Goal: Task Accomplishment & Management: Manage account settings

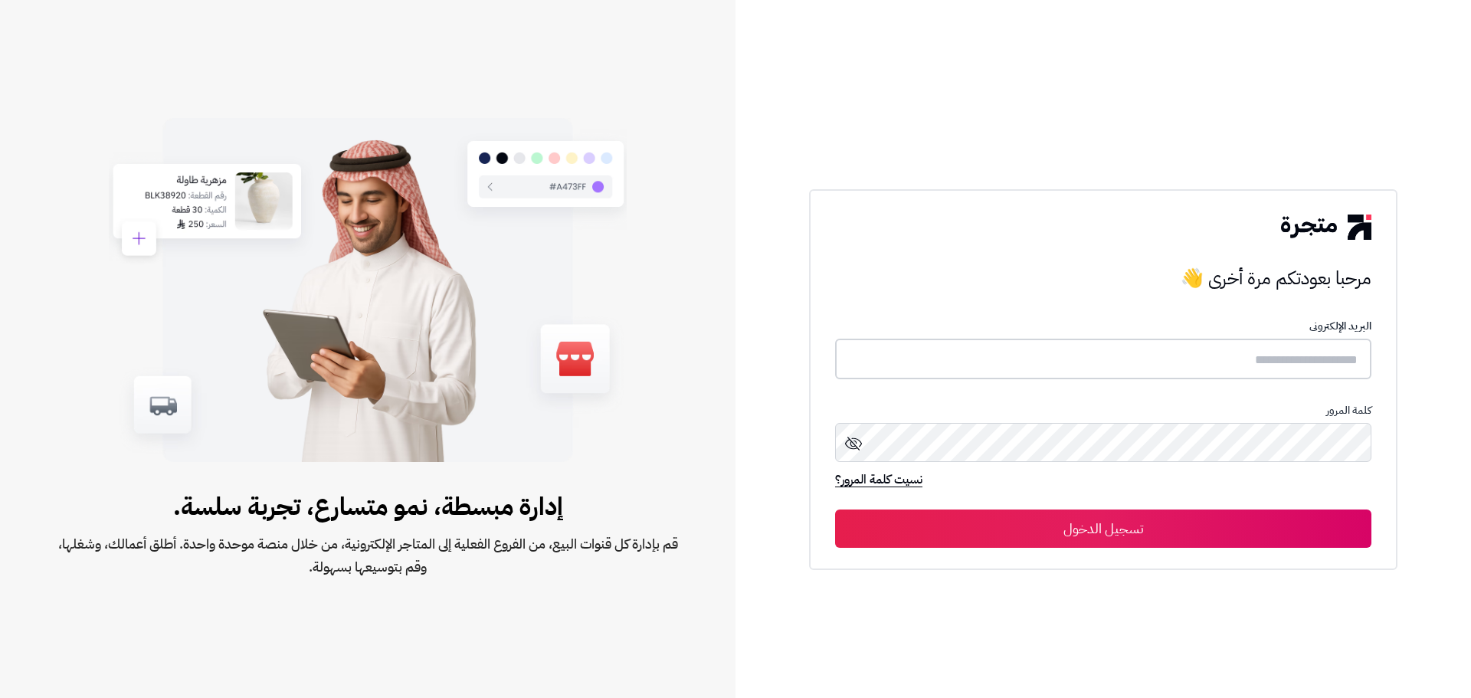
click at [1050, 368] on input "text" at bounding box center [1103, 359] width 536 height 41
click at [835, 509] on button "تسجيل الدخول" at bounding box center [1103, 528] width 536 height 38
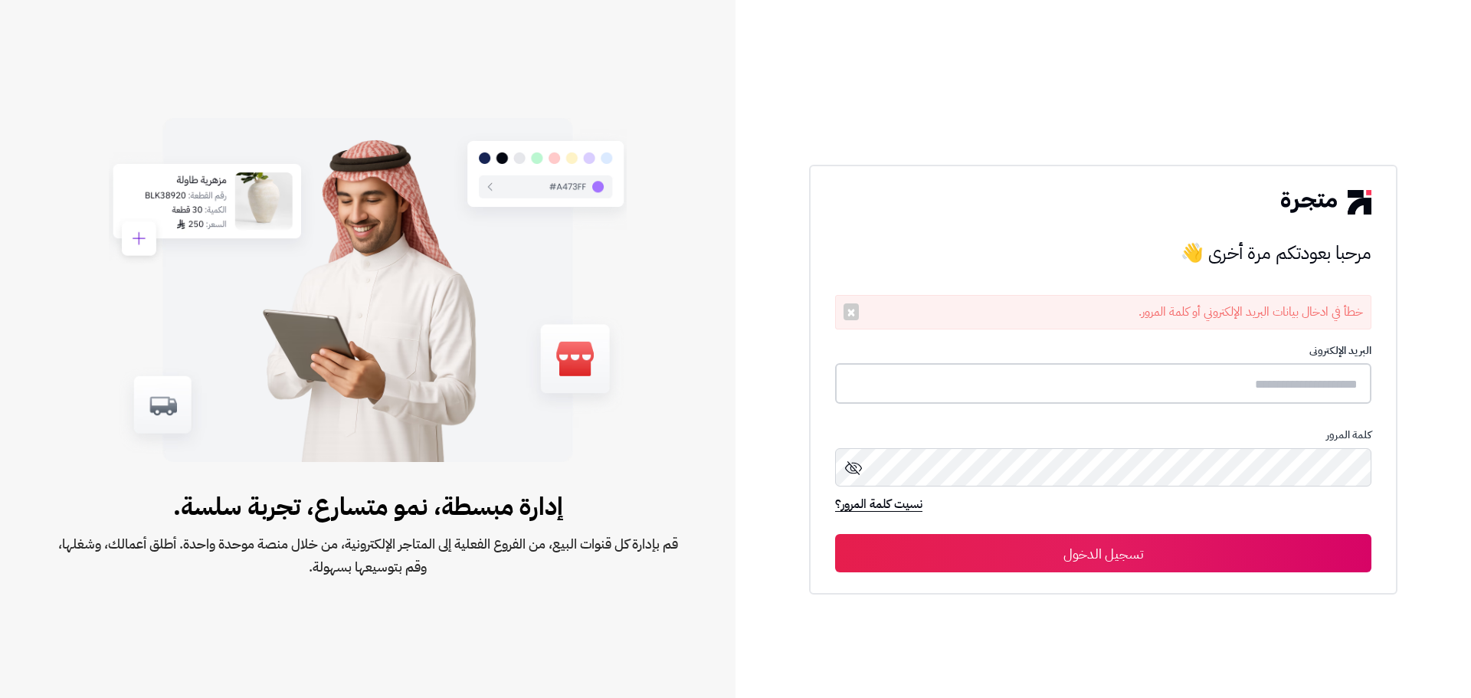
click at [1049, 368] on input "text" at bounding box center [1103, 383] width 536 height 41
type input "**********"
click at [835, 534] on button "تسجيل الدخول" at bounding box center [1103, 553] width 536 height 38
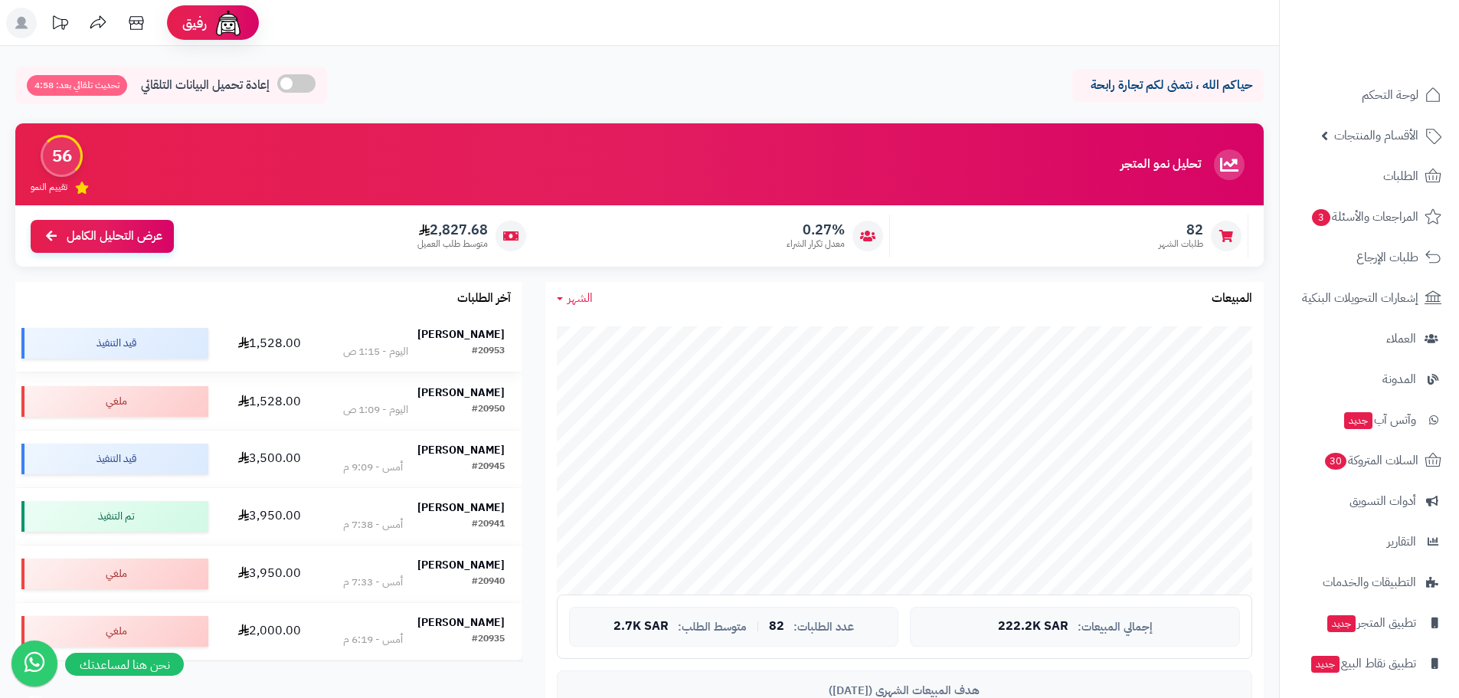
click at [486, 337] on strong "Faris Alharbi" at bounding box center [460, 334] width 87 height 16
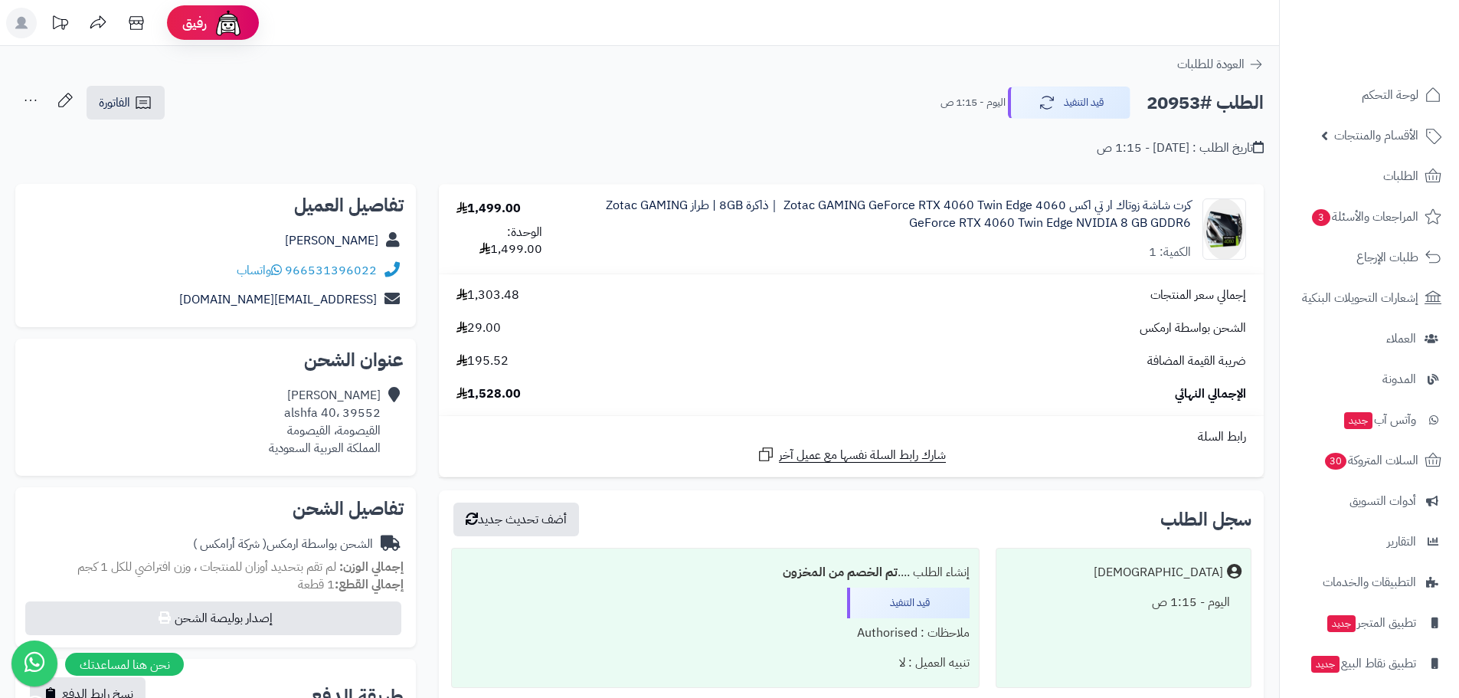
click at [344, 438] on div "Faris Alharbi alshfa 40، 39552 القيصومة، القيصومة المملكة العربية السعودية" at bounding box center [325, 422] width 112 height 70
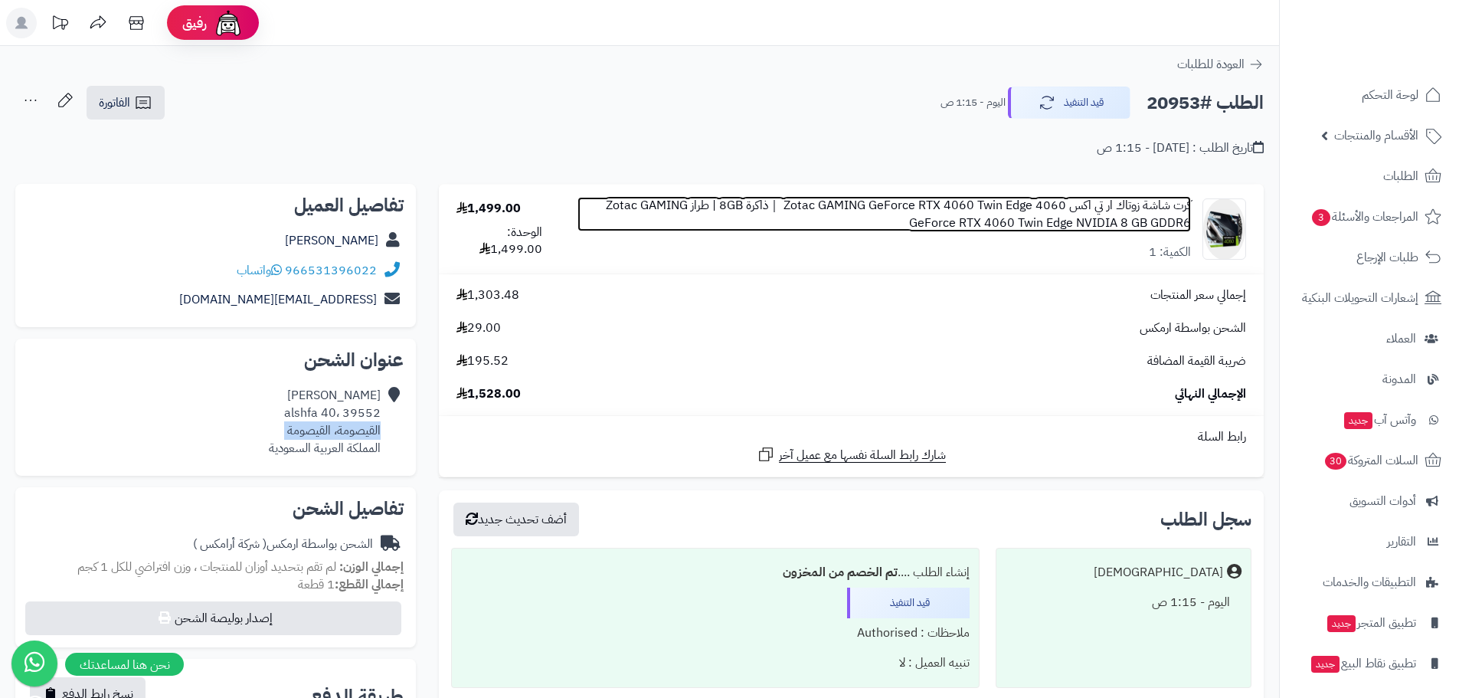
click at [831, 207] on link "كرت شاشة زوتاك ار تي اكس 4060 Zotac GAMING GeForce RTX 4060 Twin Edge ｜ذاكرة 8G…" at bounding box center [883, 214] width 613 height 35
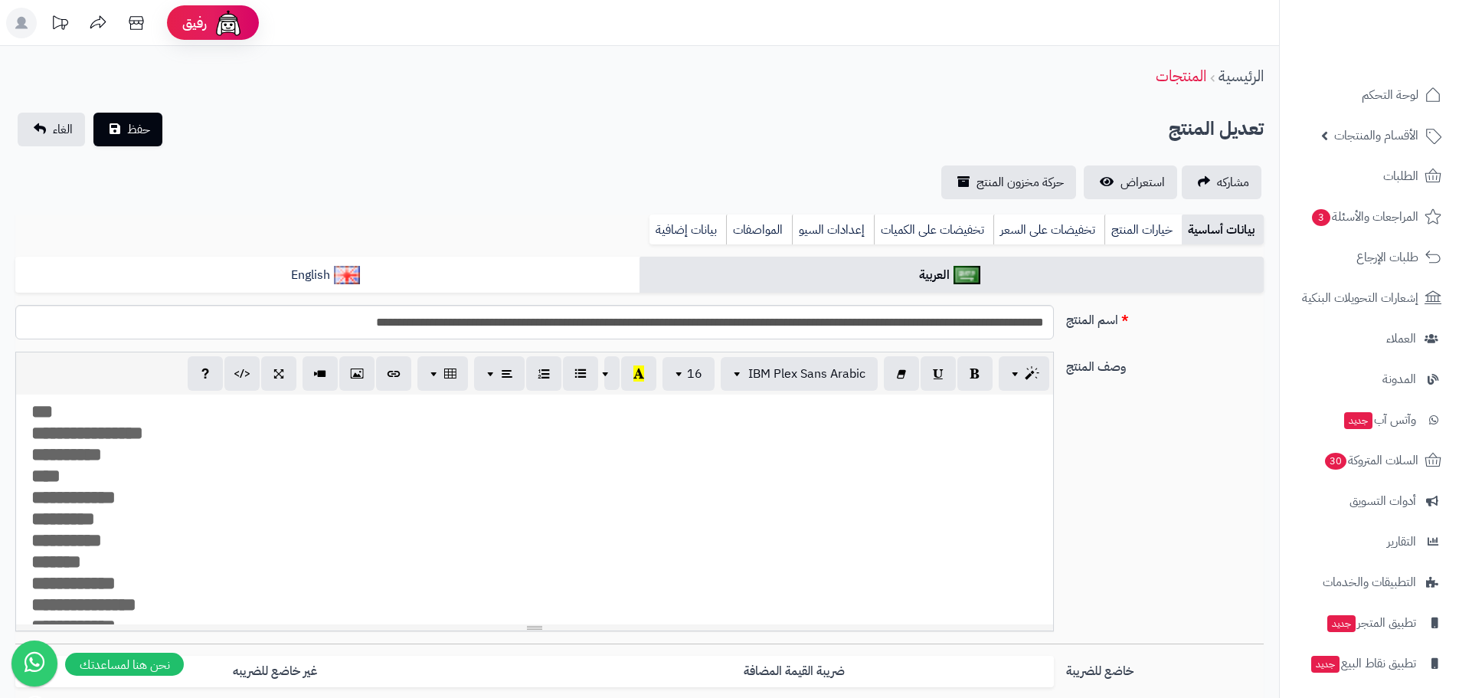
scroll to position [735, 0]
click at [1380, 87] on span "لوحة التحكم" at bounding box center [1391, 94] width 56 height 21
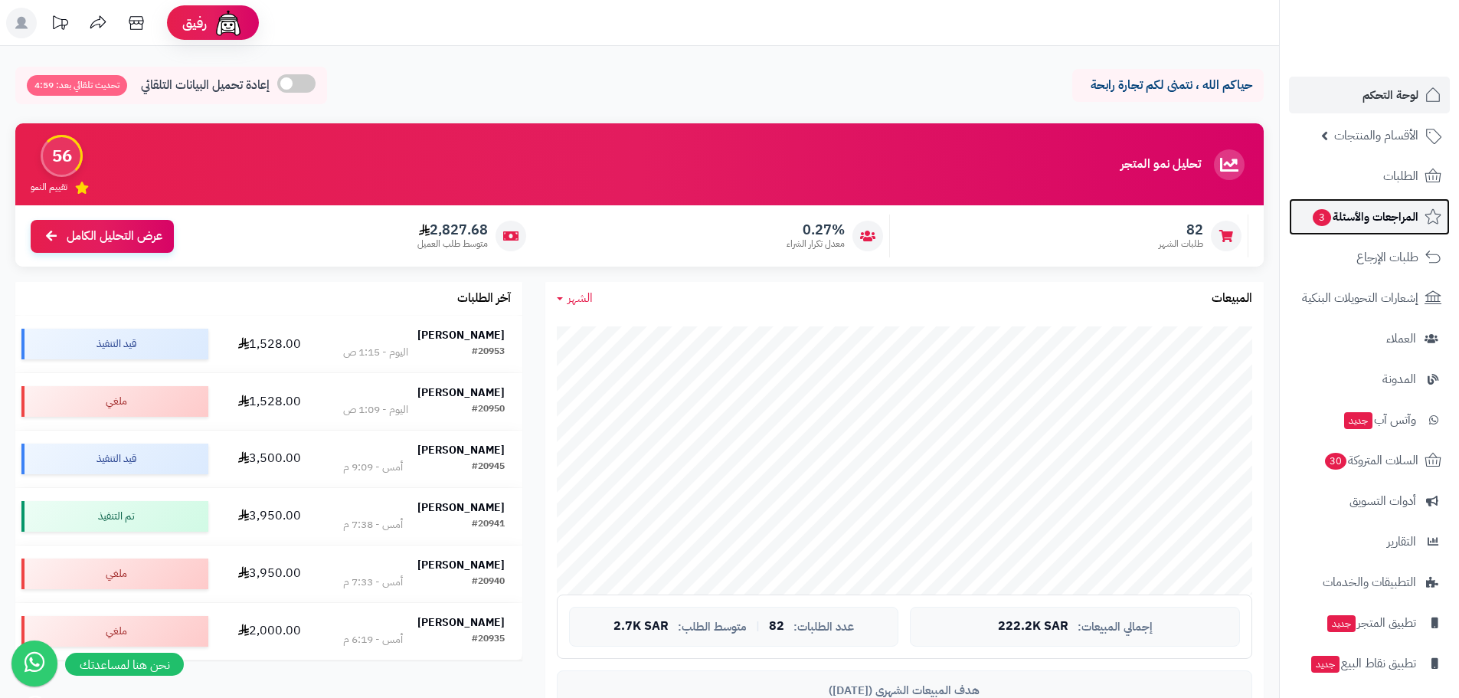
click at [1355, 206] on span "المراجعات والأسئلة 3" at bounding box center [1364, 216] width 107 height 21
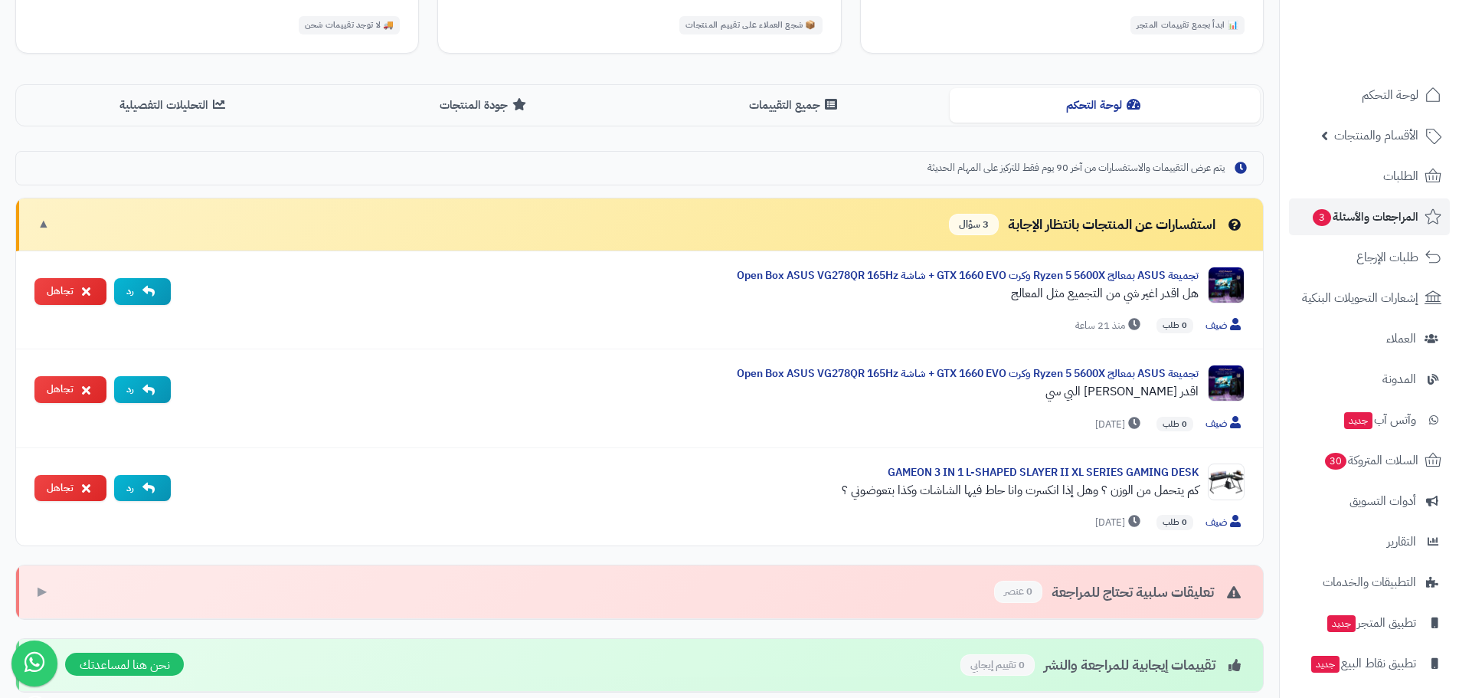
scroll to position [383, 0]
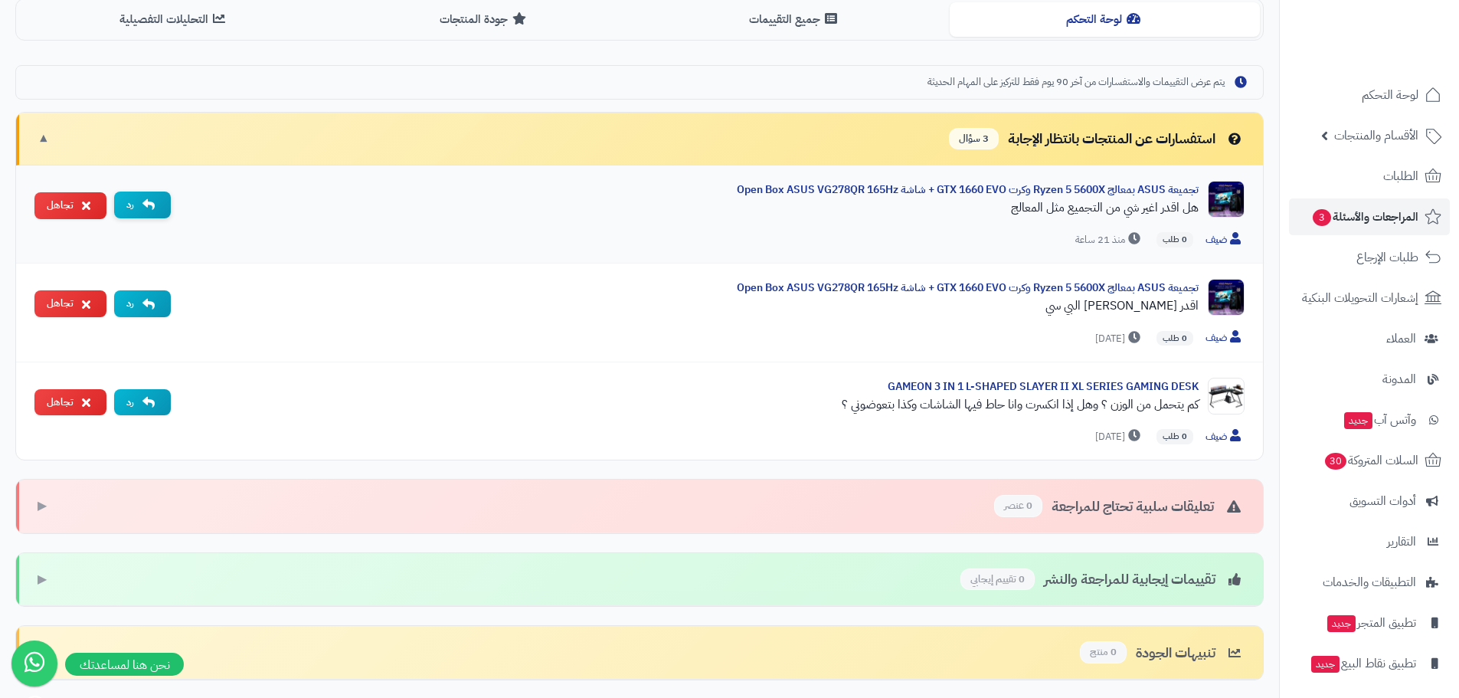
click at [127, 198] on button "رد" at bounding box center [142, 204] width 57 height 27
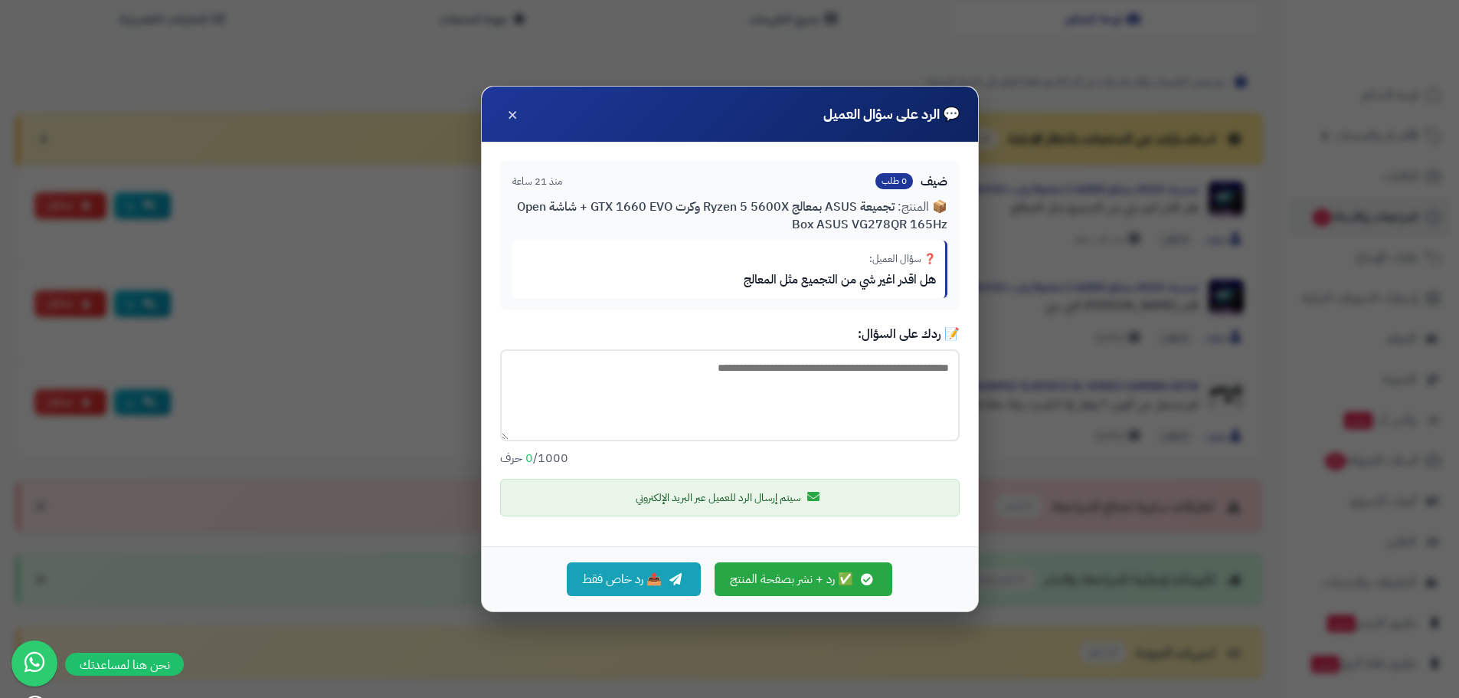
click at [574, 408] on textarea at bounding box center [730, 395] width 460 height 92
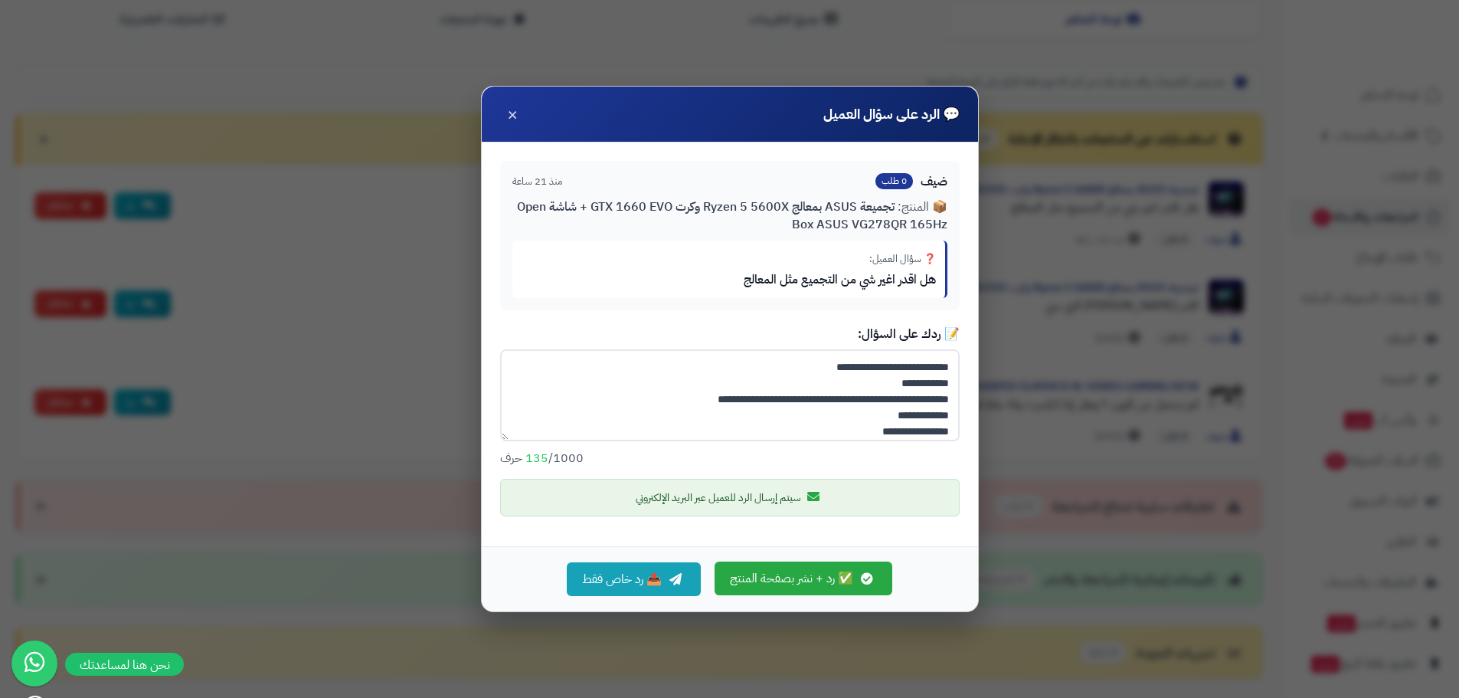
type textarea "**********"
click at [802, 581] on button "✅ رد + نشر بصفحة المنتج" at bounding box center [804, 578] width 178 height 34
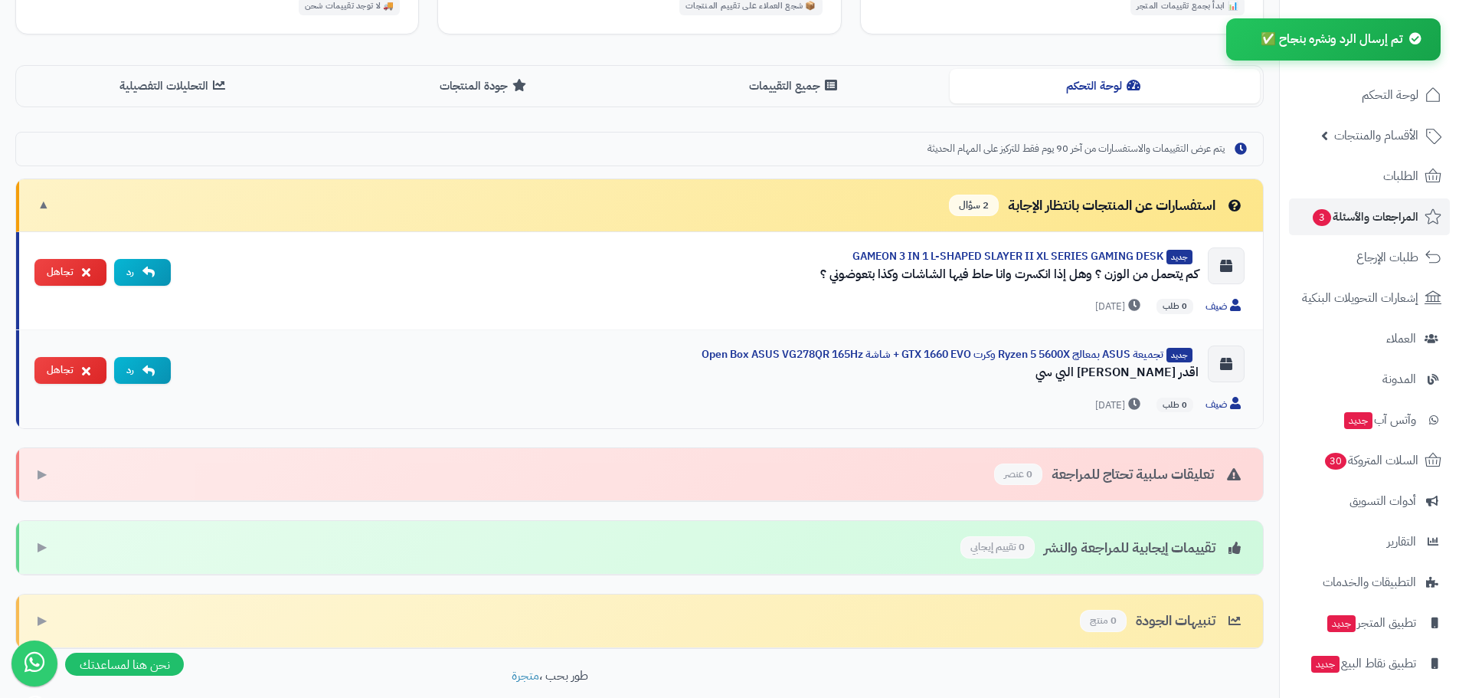
scroll to position [383, 0]
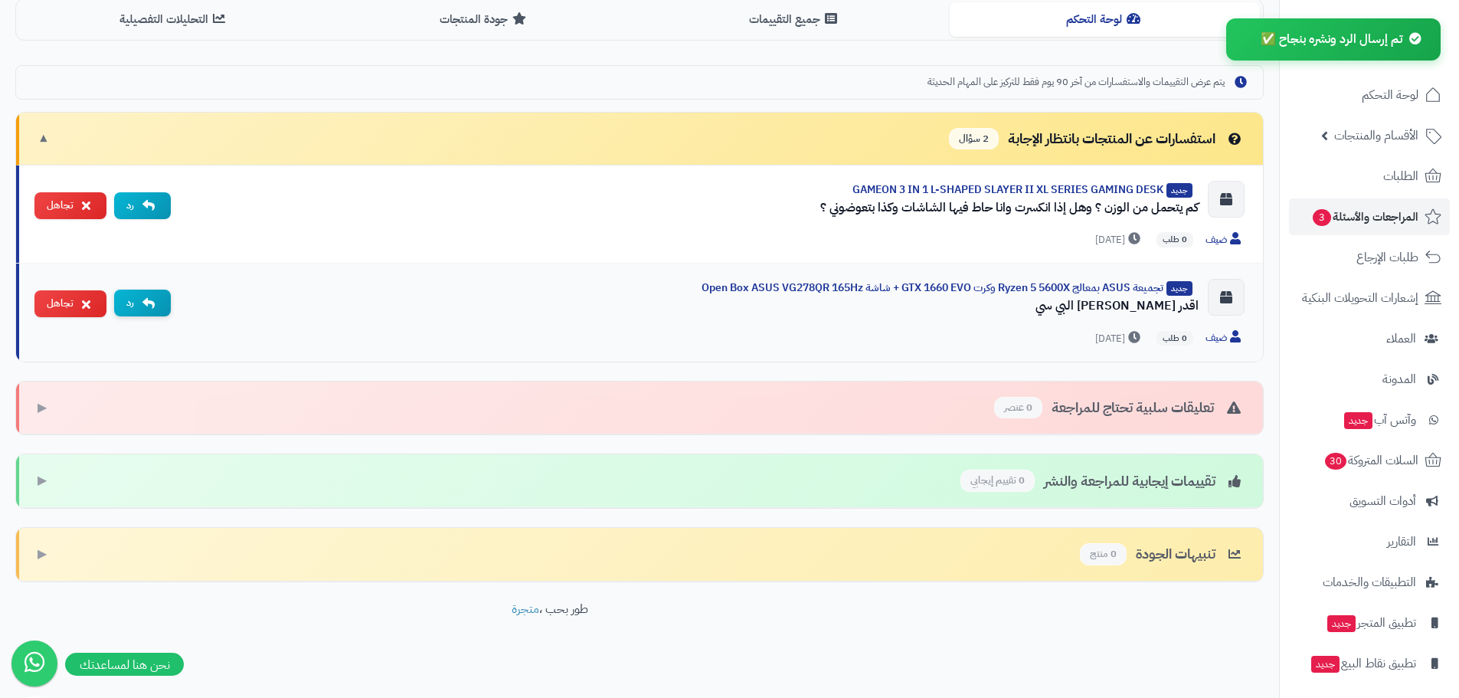
click at [133, 304] on button "رد" at bounding box center [142, 303] width 57 height 27
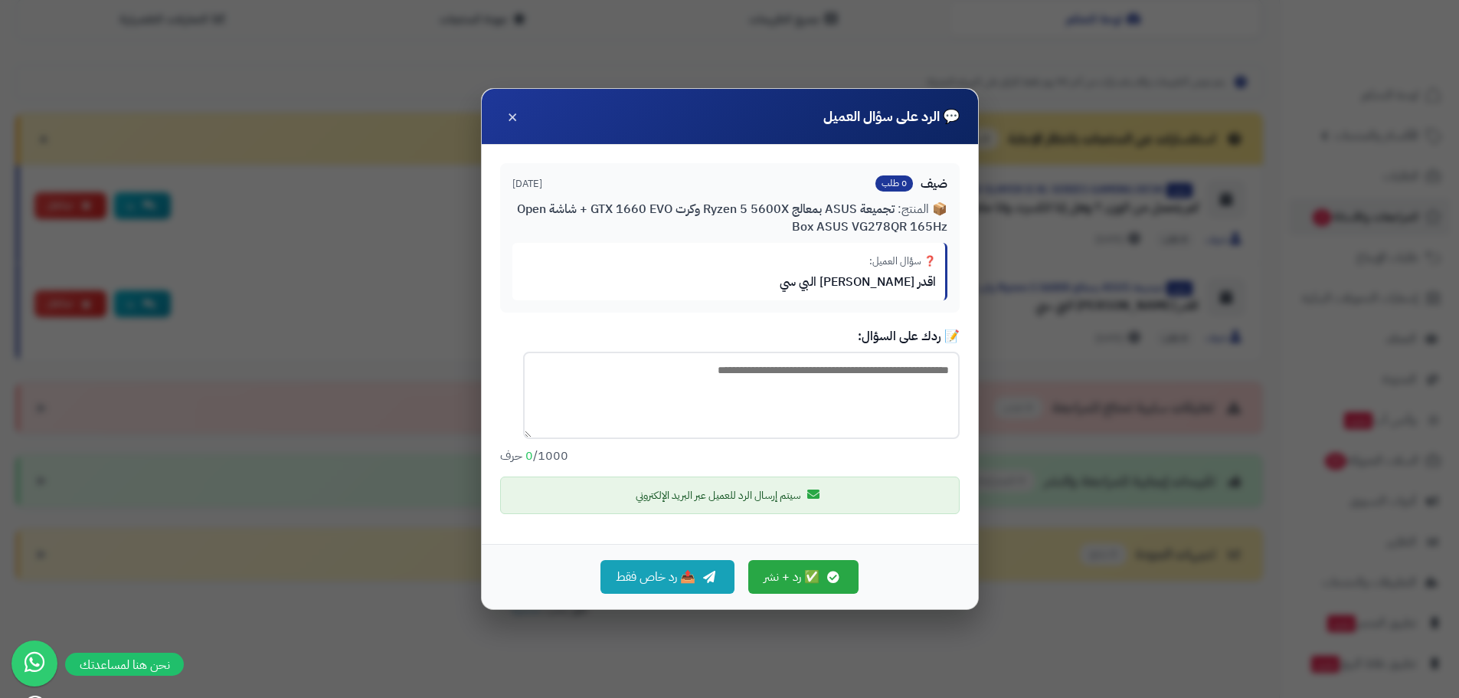
paste textarea "**********"
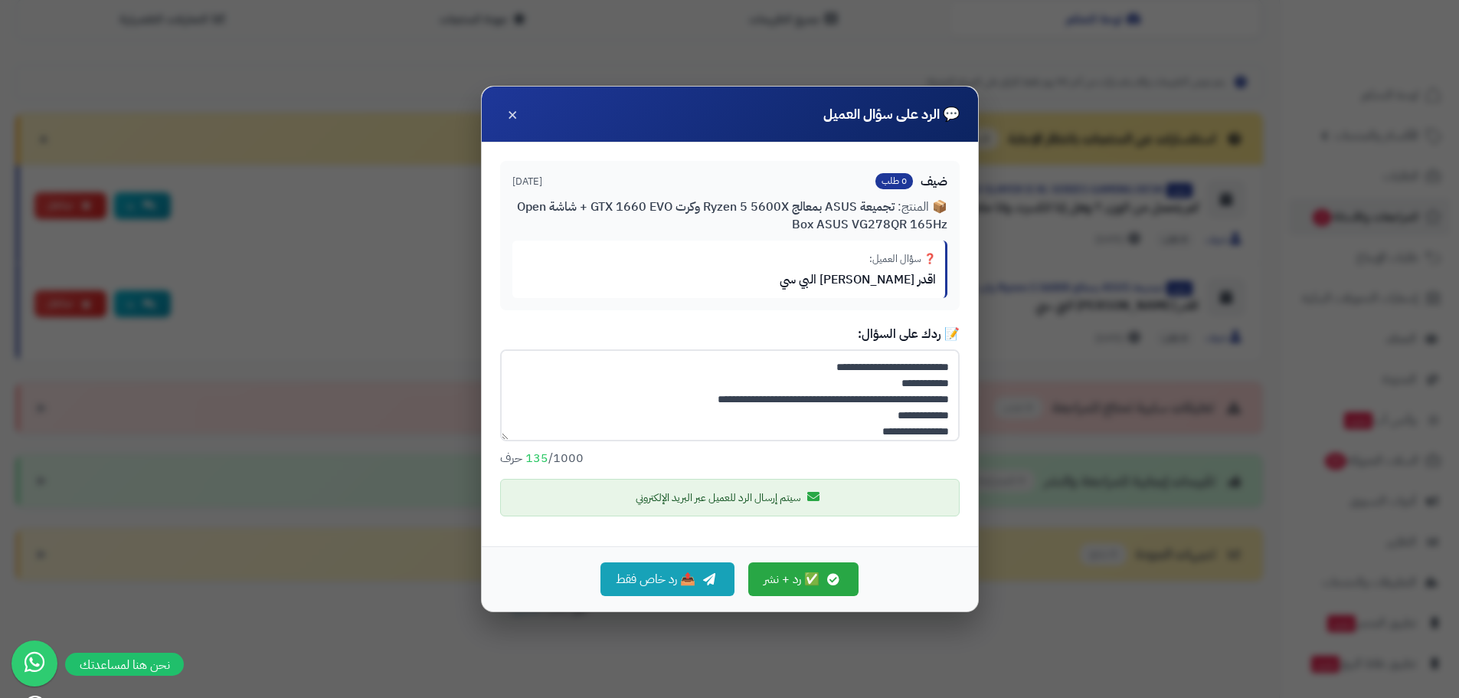
click at [842, 375] on textarea "**********" at bounding box center [730, 395] width 460 height 92
click at [846, 366] on textarea "**********" at bounding box center [730, 395] width 460 height 92
type textarea "**********"
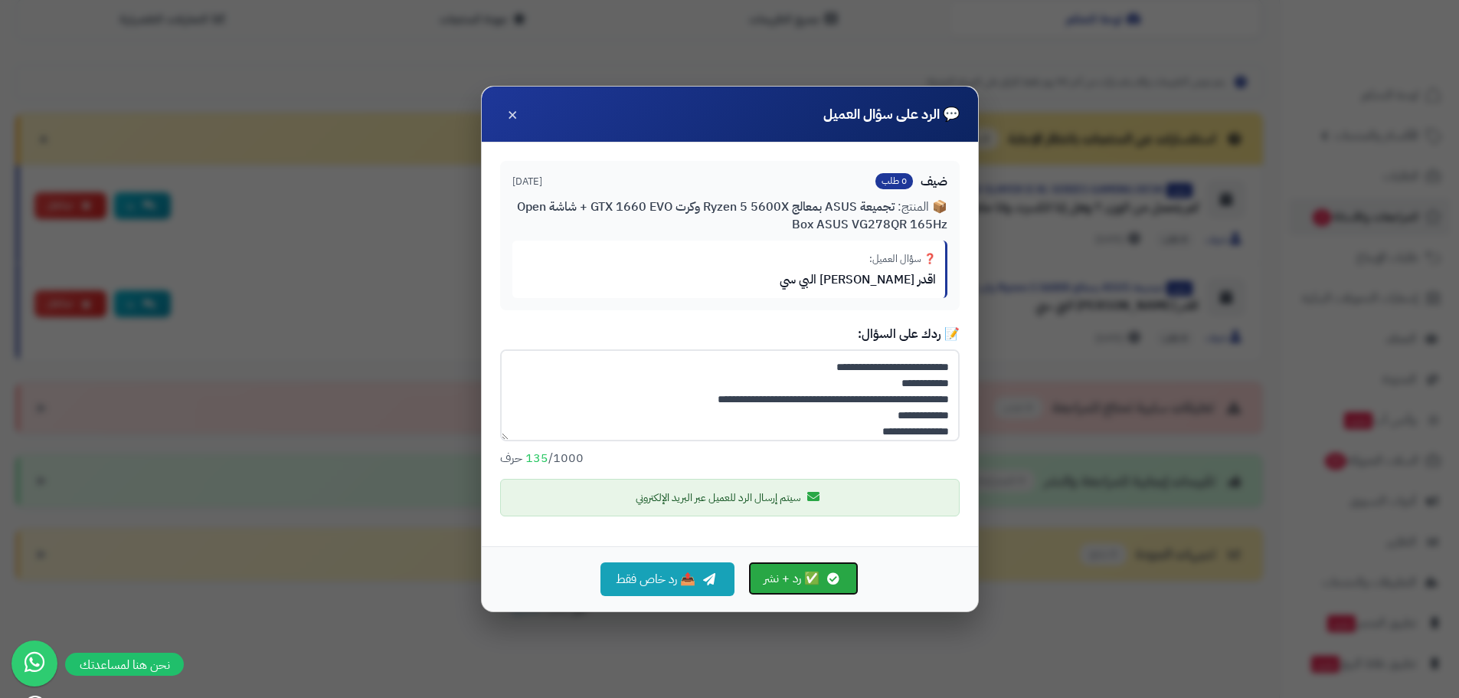
click at [802, 580] on button "✅ رد + نشر" at bounding box center [803, 578] width 110 height 34
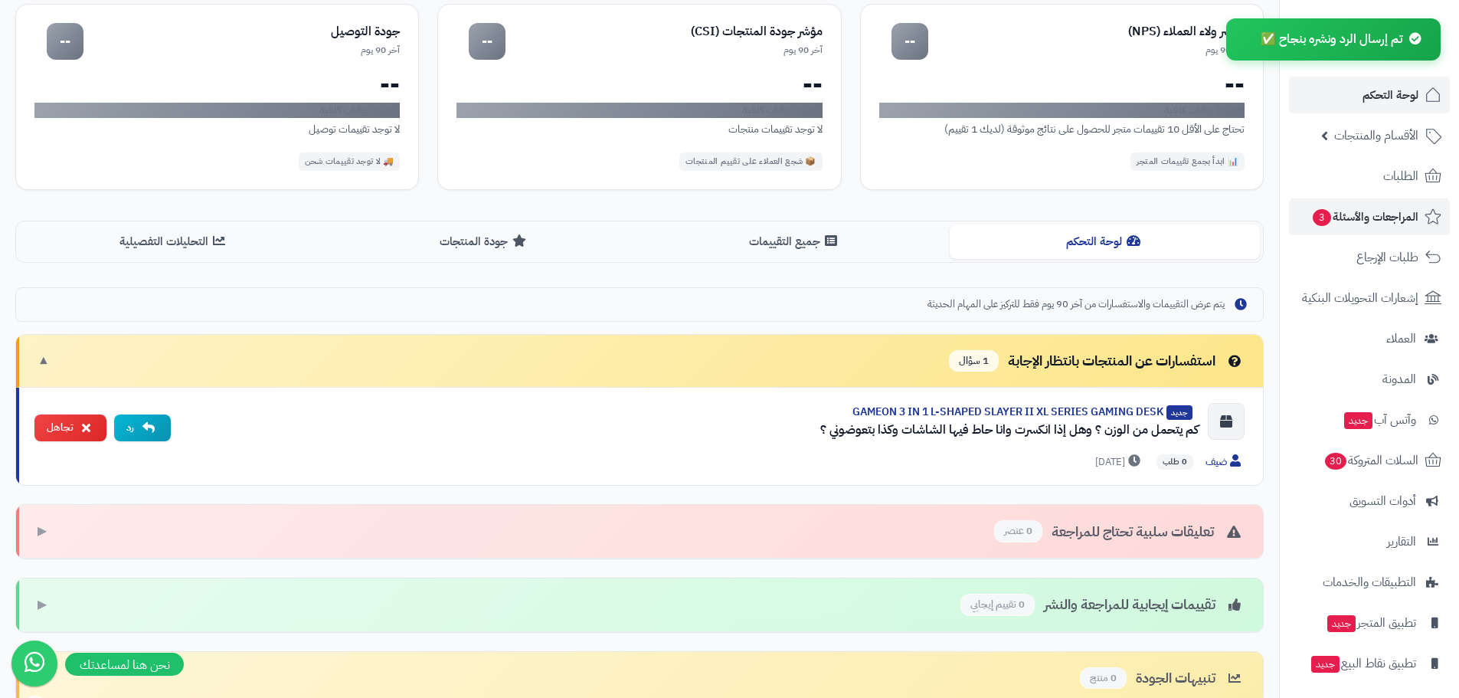
scroll to position [141, 0]
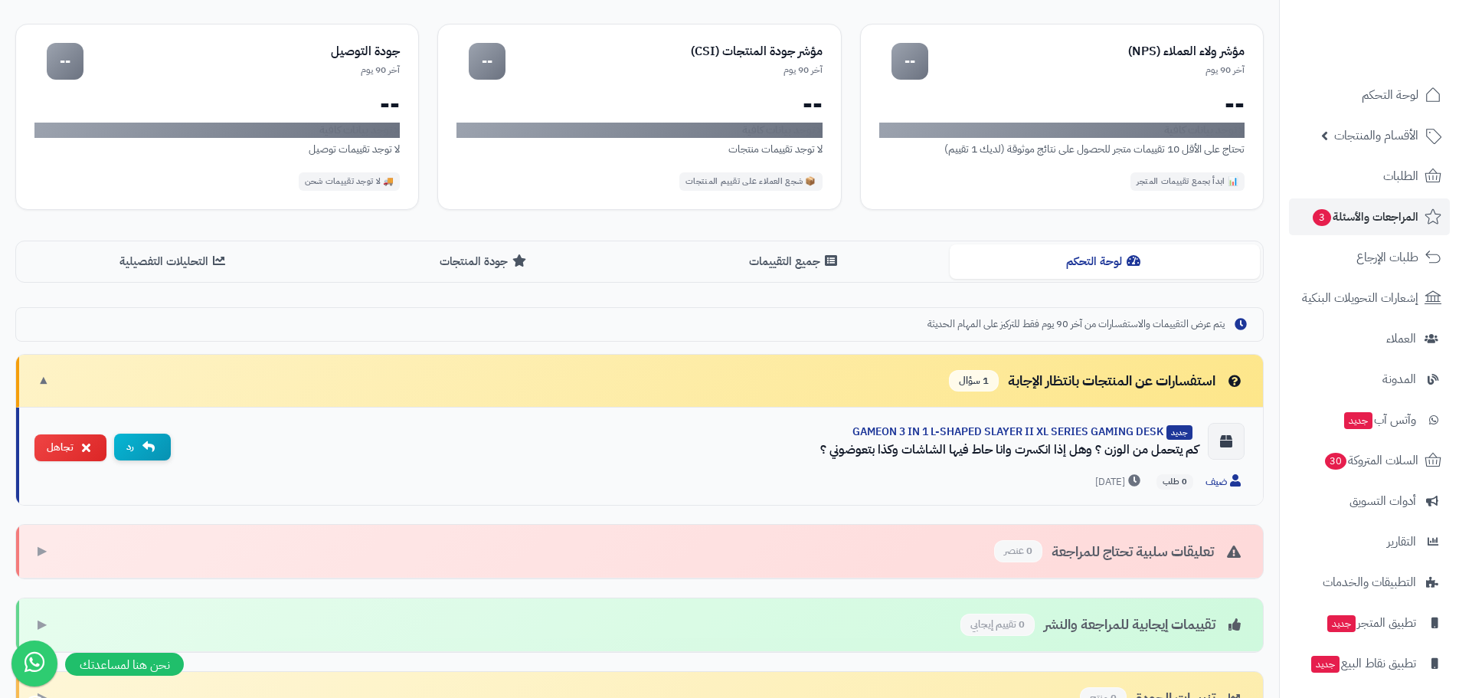
click at [146, 453] on button "رد" at bounding box center [142, 447] width 57 height 27
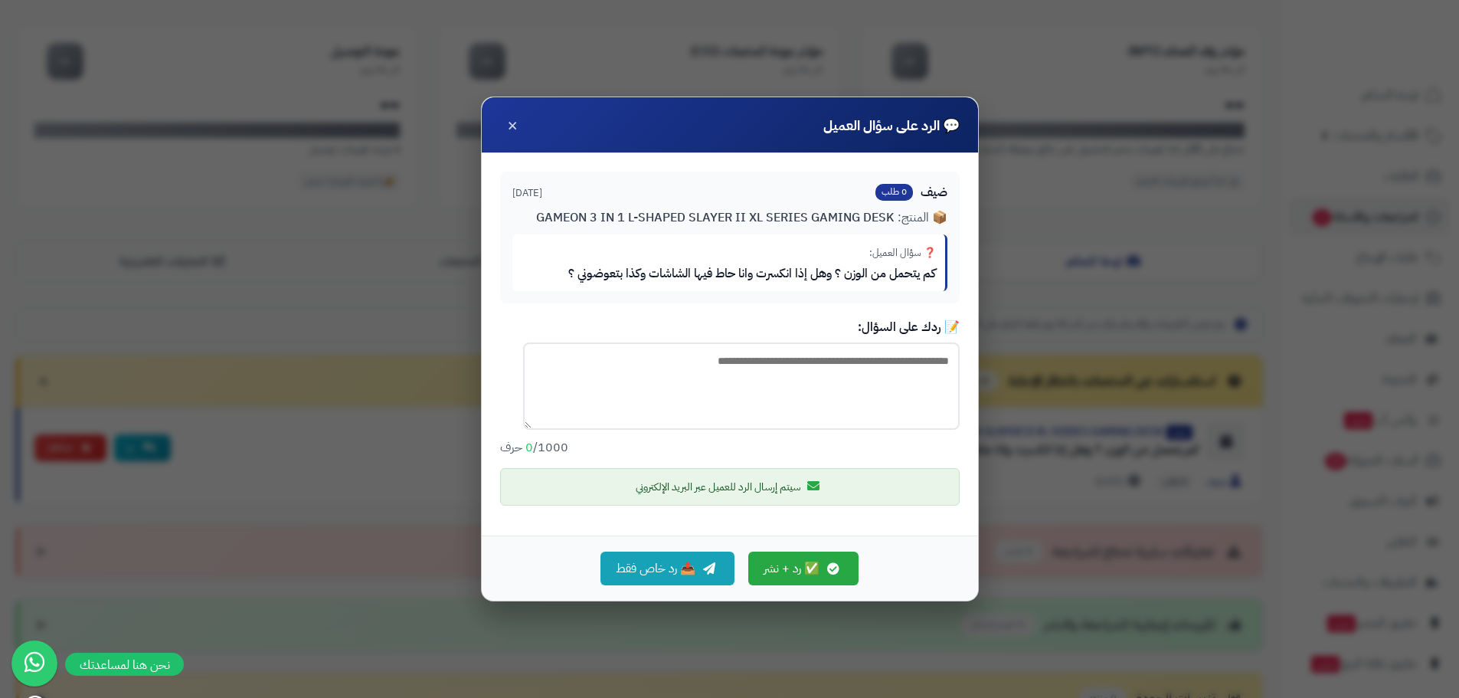
click at [712, 398] on textarea at bounding box center [741, 385] width 437 height 87
click at [702, 211] on span "GAMEON 3 IN 1 L-SHAPED SLAYER II XL SERIES GAMING DESK" at bounding box center [715, 217] width 358 height 18
click at [702, 213] on span "GAMEON 3 IN 1 L-SHAPED SLAYER II XL SERIES GAMING DESK" at bounding box center [715, 217] width 358 height 18
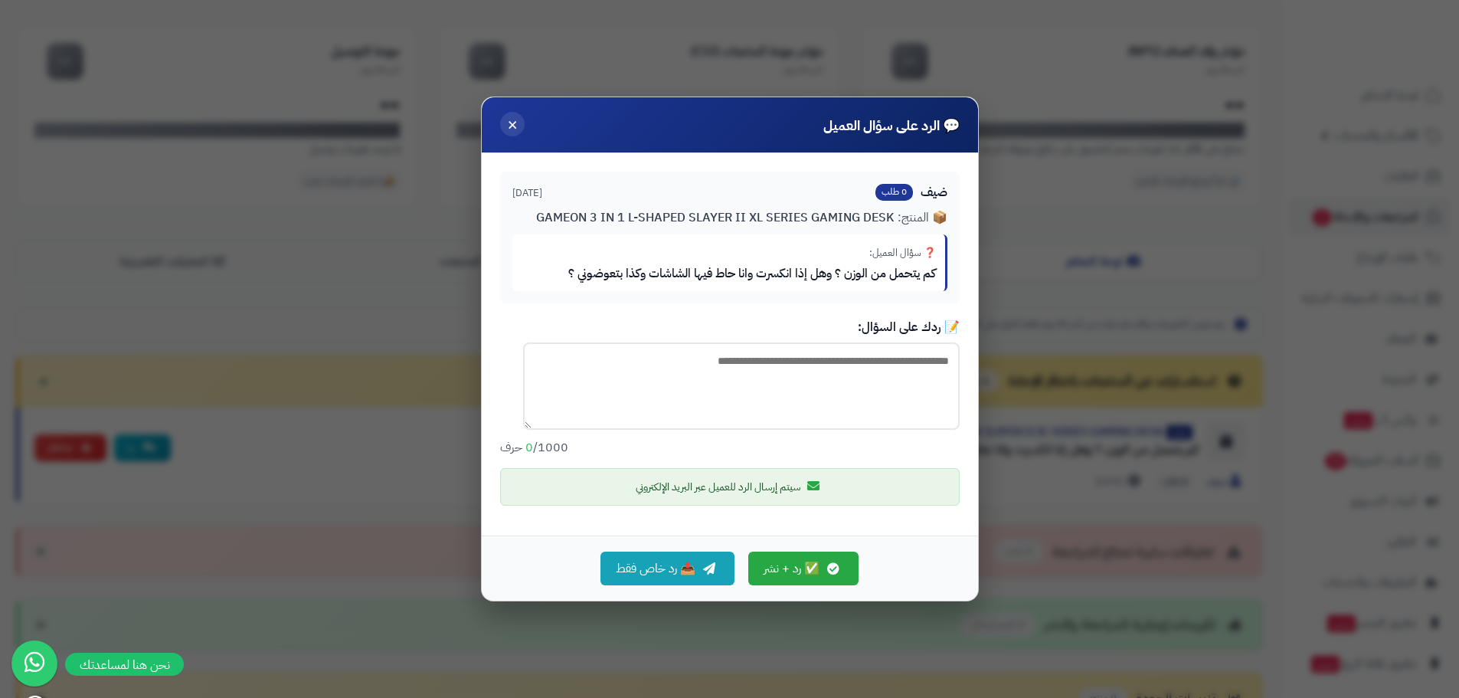
click at [511, 122] on span "×" at bounding box center [512, 124] width 11 height 26
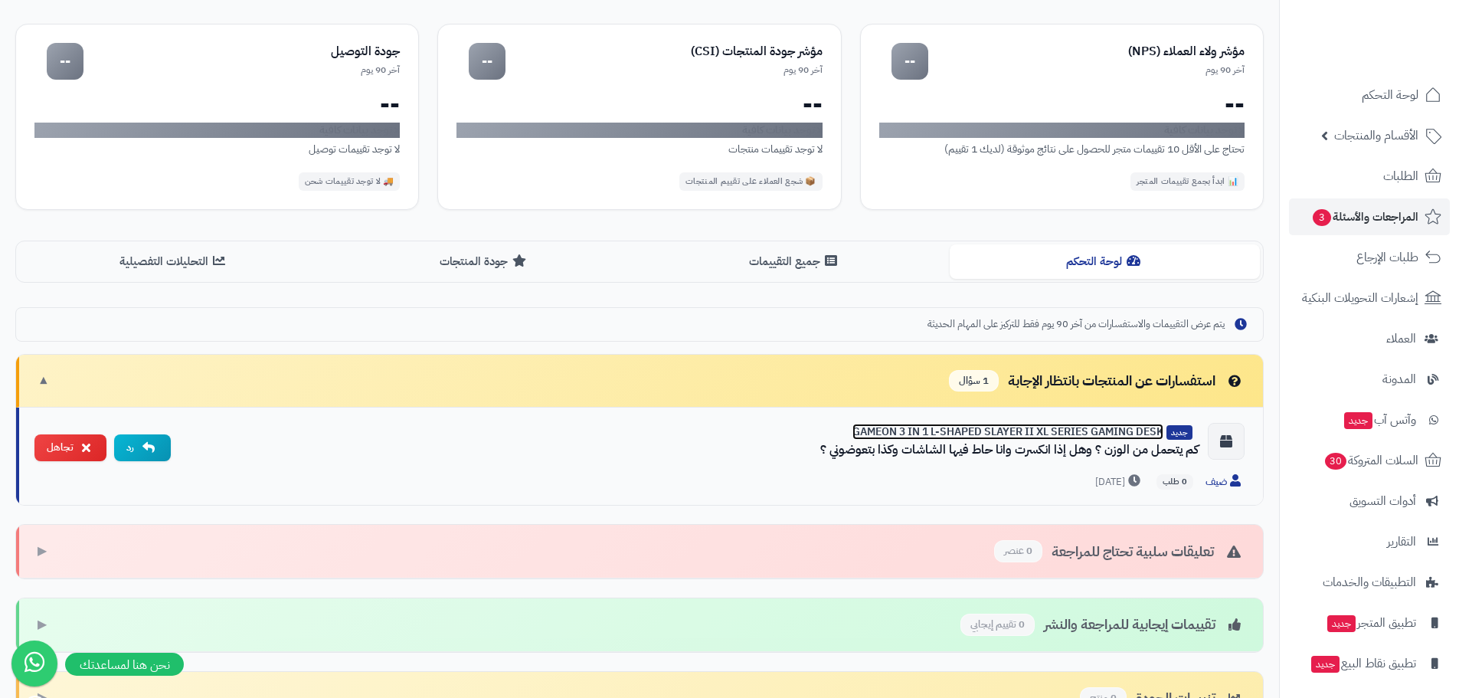
click at [941, 429] on link "GAMEON 3 IN 1 L-SHAPED SLAYER II XL SERIES GAMING DESK" at bounding box center [1007, 432] width 311 height 16
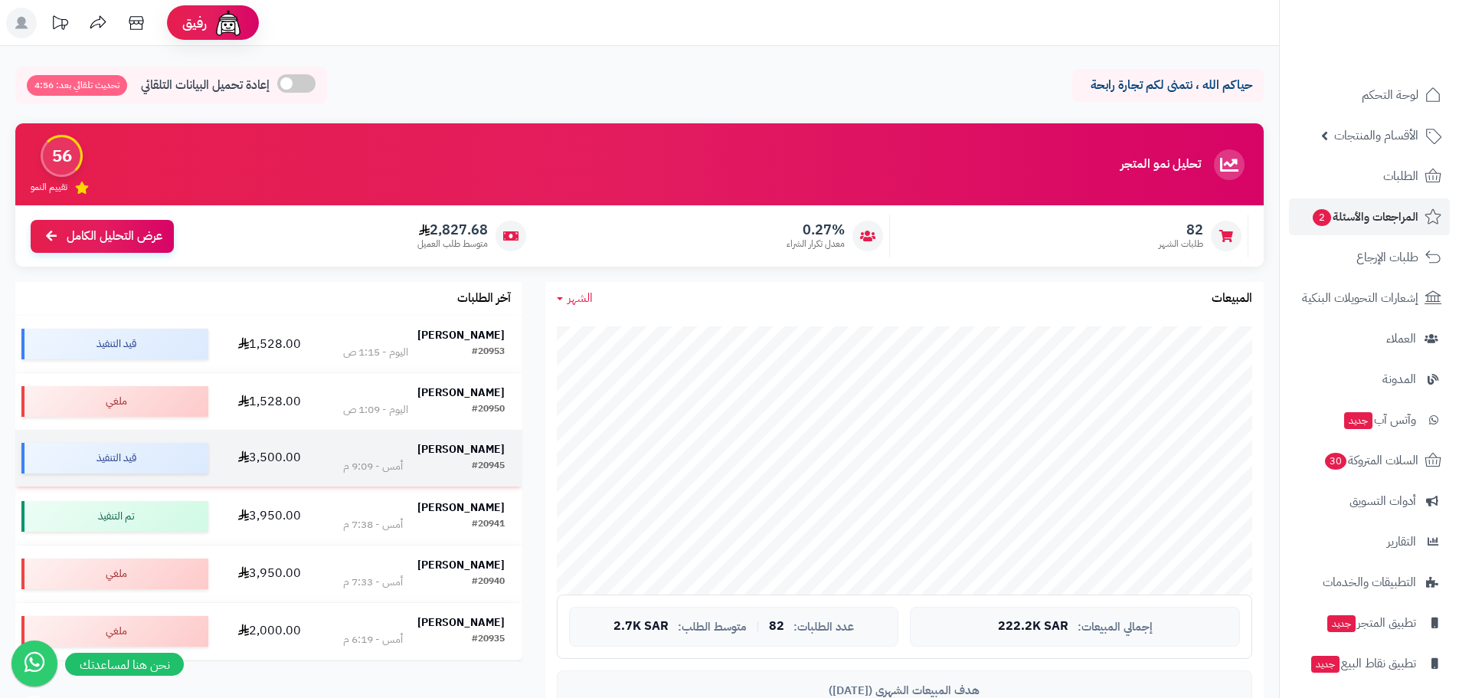
click at [430, 460] on div "#20945 أمس - 9:09 م" at bounding box center [424, 466] width 162 height 15
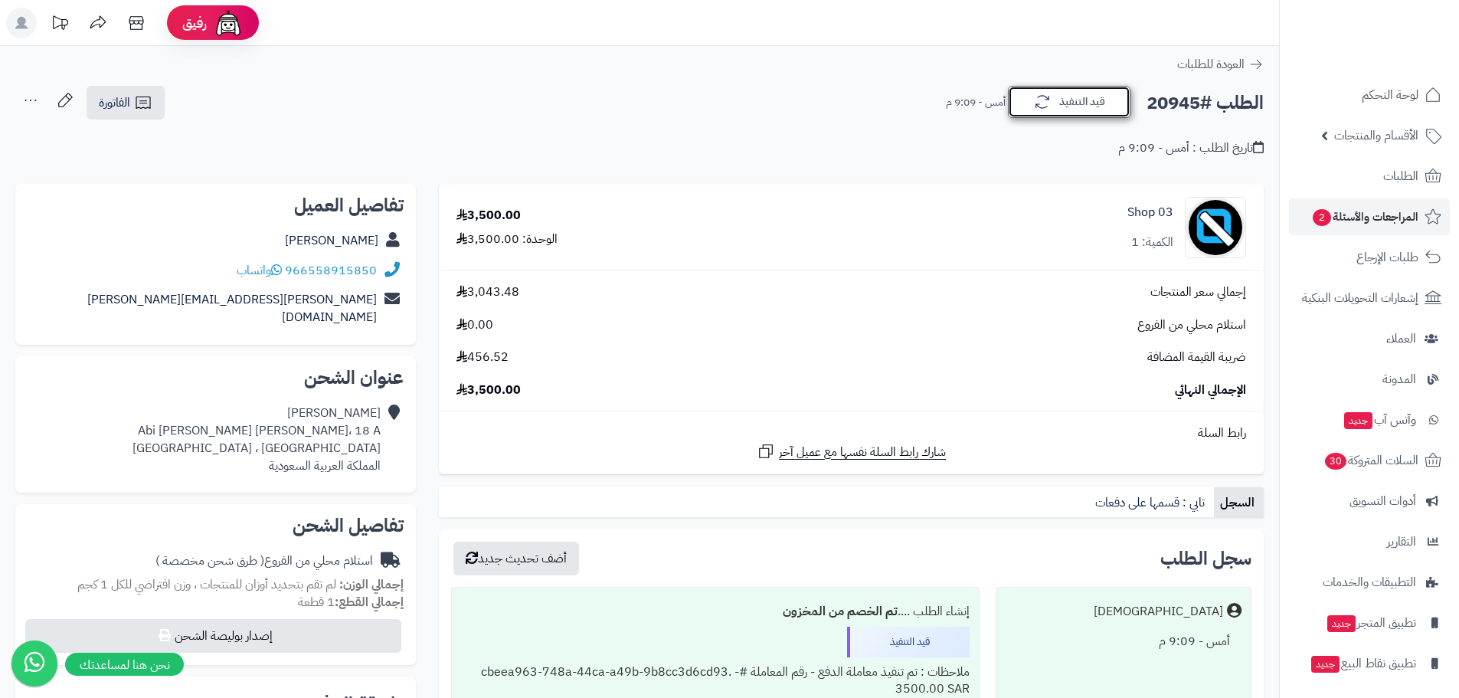
click at [1054, 97] on button "قيد التنفيذ" at bounding box center [1069, 102] width 123 height 32
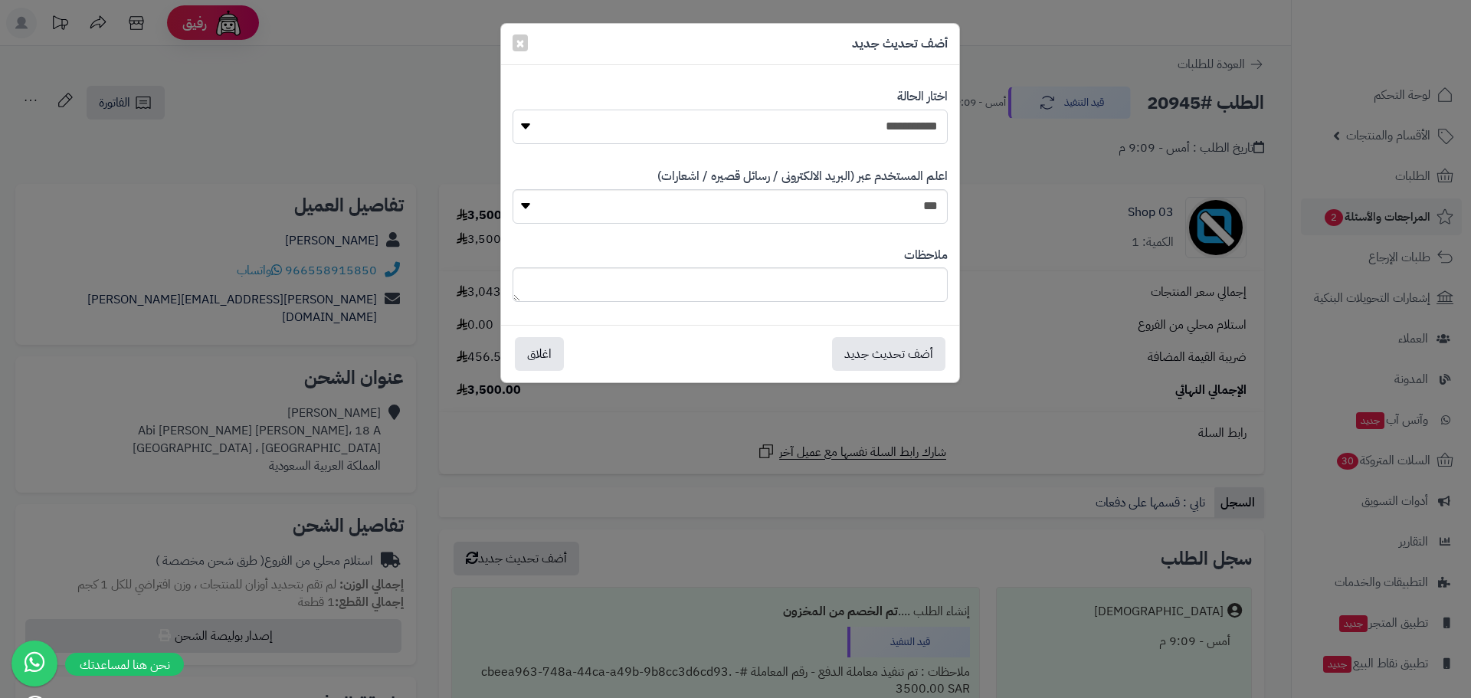
drag, startPoint x: 767, startPoint y: 124, endPoint x: 763, endPoint y: 142, distance: 18.8
click at [765, 125] on select "**********" at bounding box center [729, 127] width 435 height 34
select select "*"
click at [512, 110] on select "**********" at bounding box center [729, 127] width 435 height 34
click at [917, 358] on button "أضف تحديث جديد" at bounding box center [888, 353] width 113 height 34
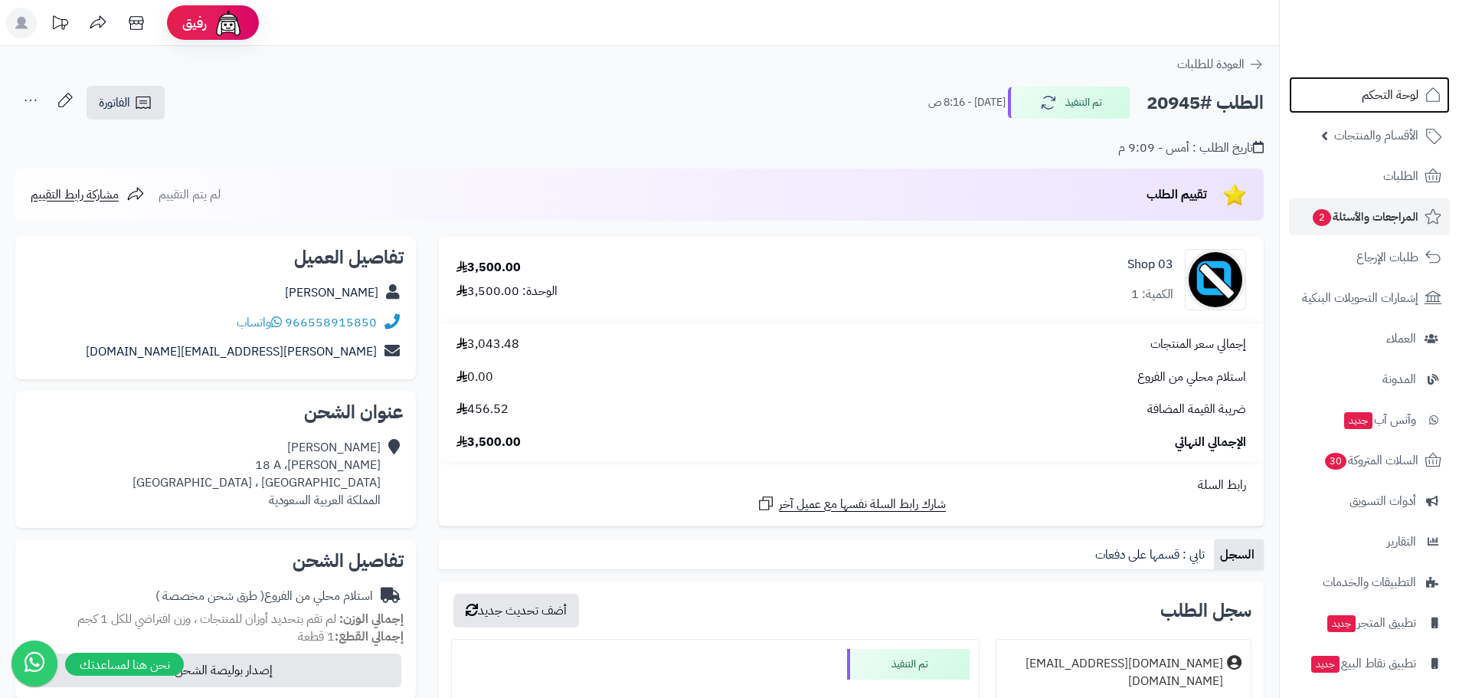
click at [1389, 103] on span "لوحة التحكم" at bounding box center [1390, 94] width 57 height 21
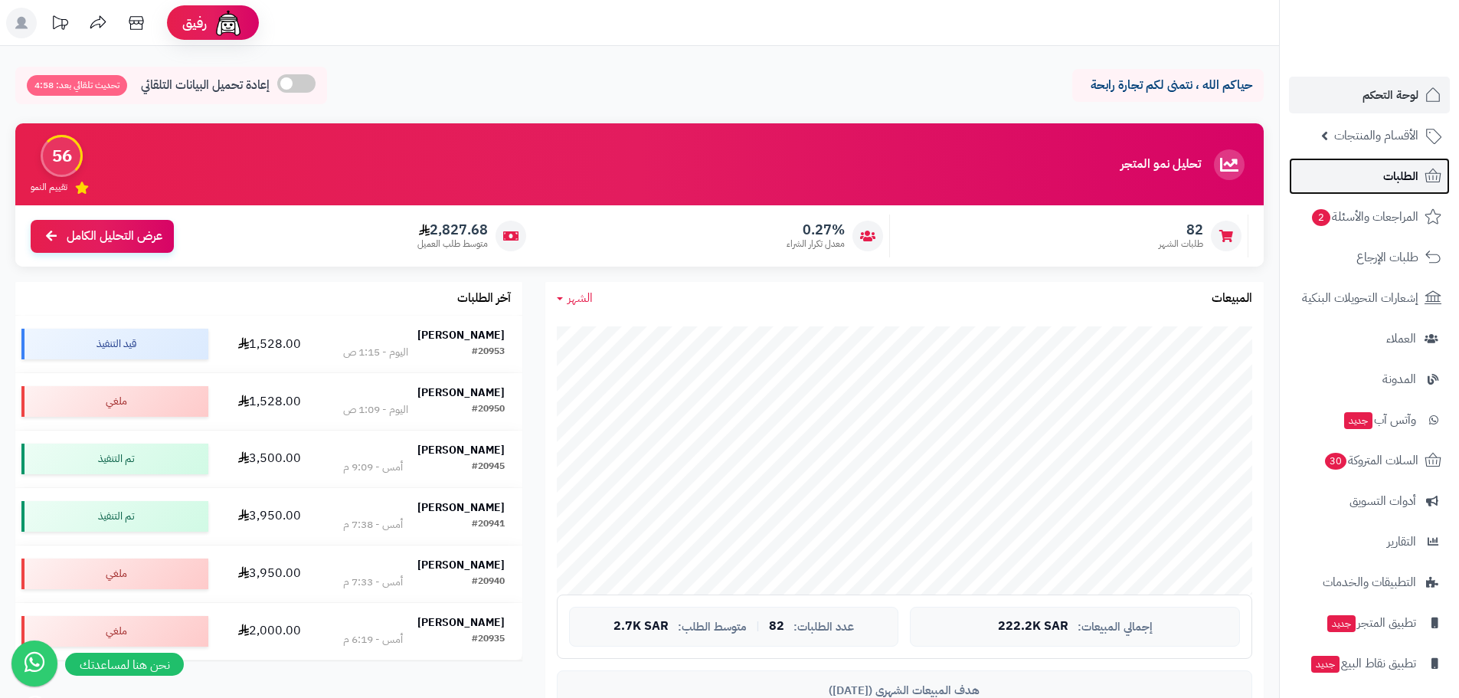
click at [1415, 190] on link "الطلبات" at bounding box center [1369, 176] width 161 height 37
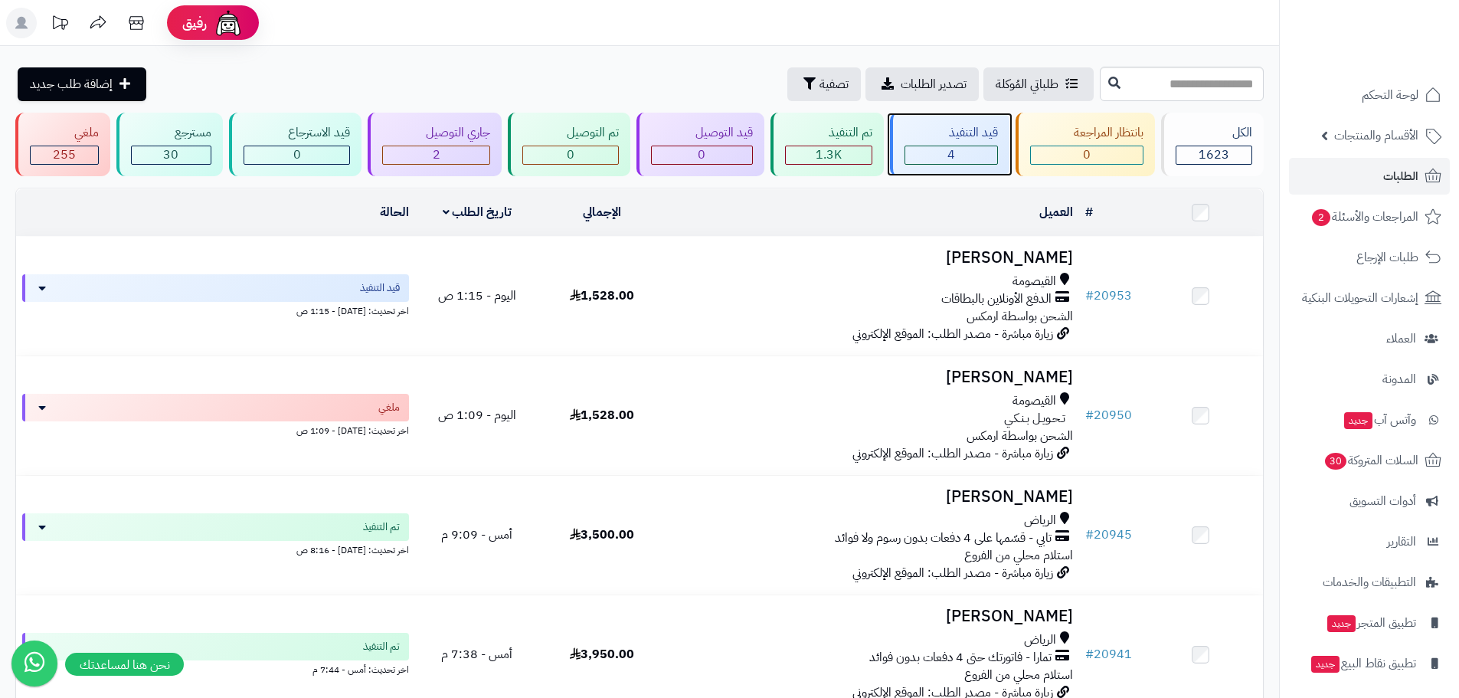
click at [961, 152] on div "4" at bounding box center [951, 155] width 92 height 18
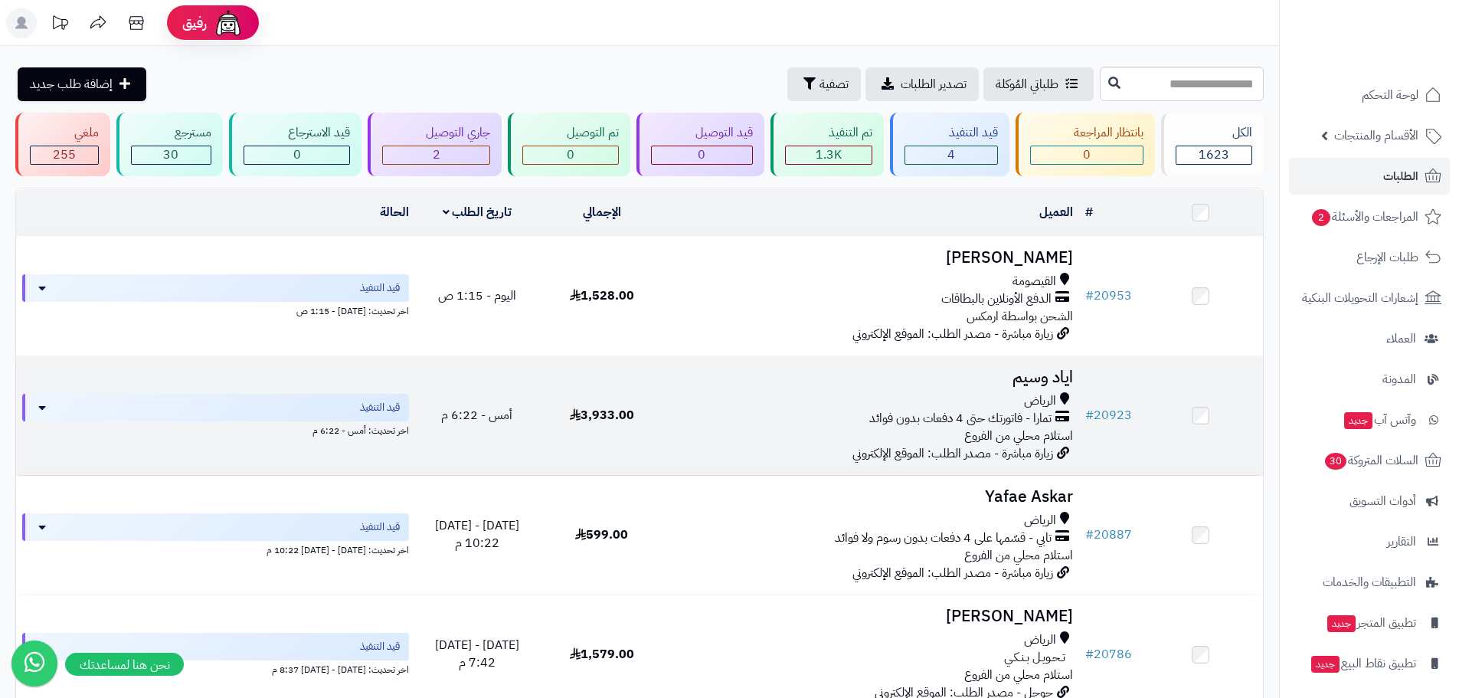
click at [998, 387] on td "اياد [PERSON_NAME] - فاتورتك حتى 4 دفعات بدون فوائد استلام محلي من الفروع زيارة…" at bounding box center [871, 415] width 415 height 119
click at [1030, 371] on h3 "اياد وسيم" at bounding box center [871, 377] width 403 height 18
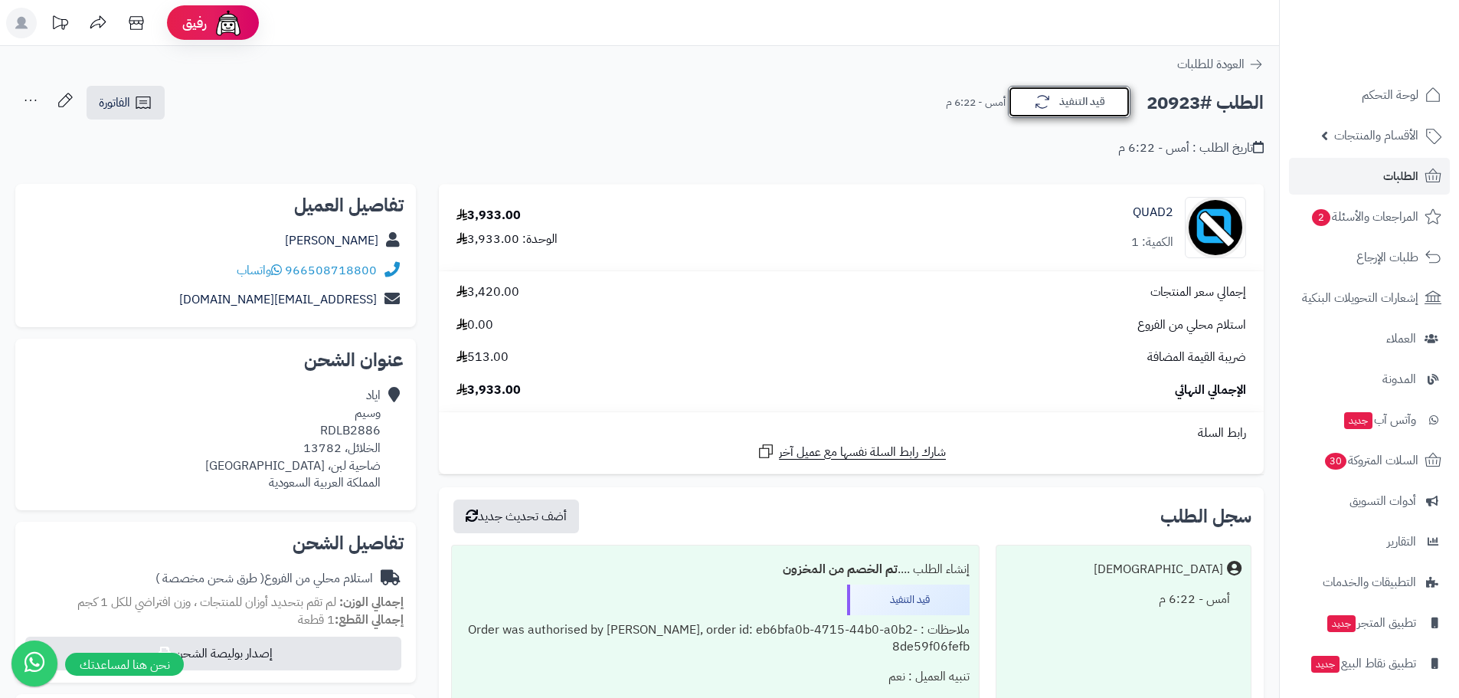
click at [1075, 99] on button "قيد التنفيذ" at bounding box center [1069, 102] width 123 height 32
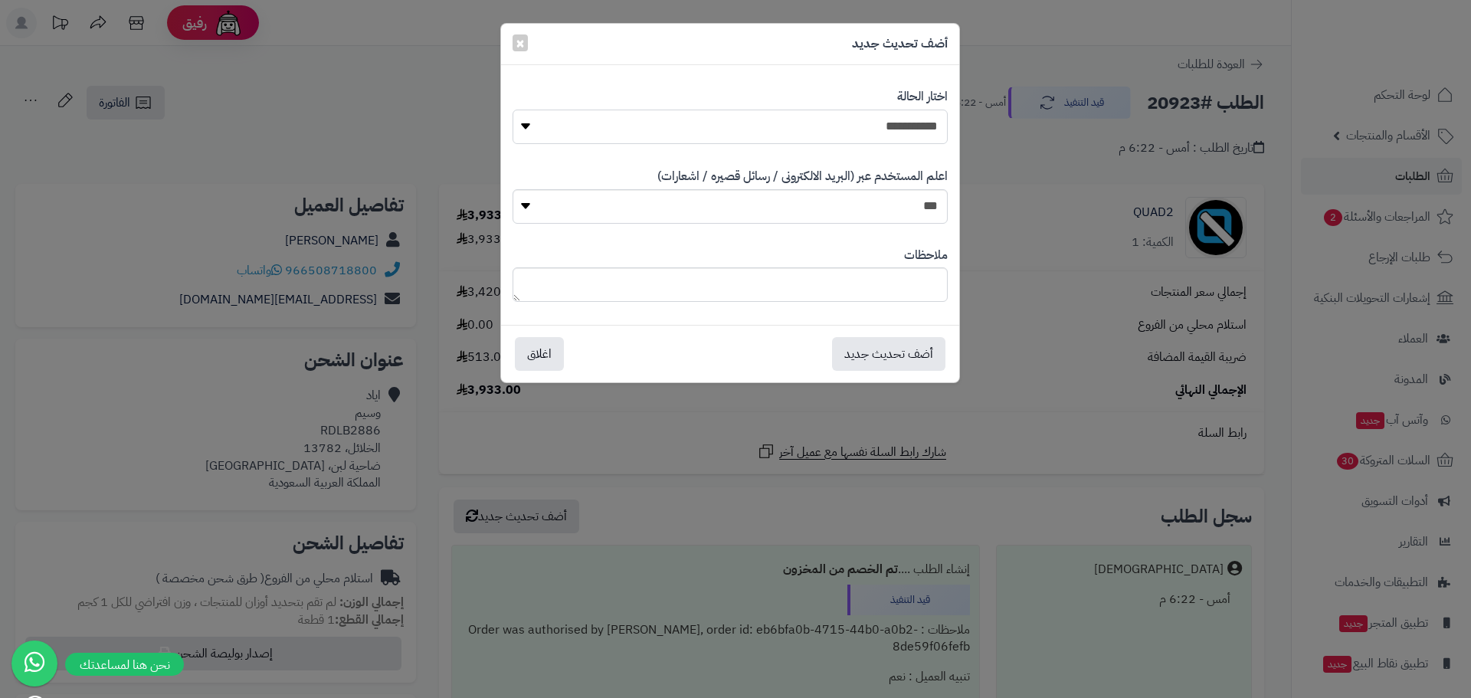
click at [911, 127] on select "**********" at bounding box center [729, 127] width 435 height 34
select select "*"
click at [512, 110] on select "**********" at bounding box center [729, 127] width 435 height 34
click at [893, 347] on button "أضف تحديث جديد" at bounding box center [888, 353] width 113 height 34
click at [1042, 254] on div "**********" at bounding box center [735, 349] width 1471 height 698
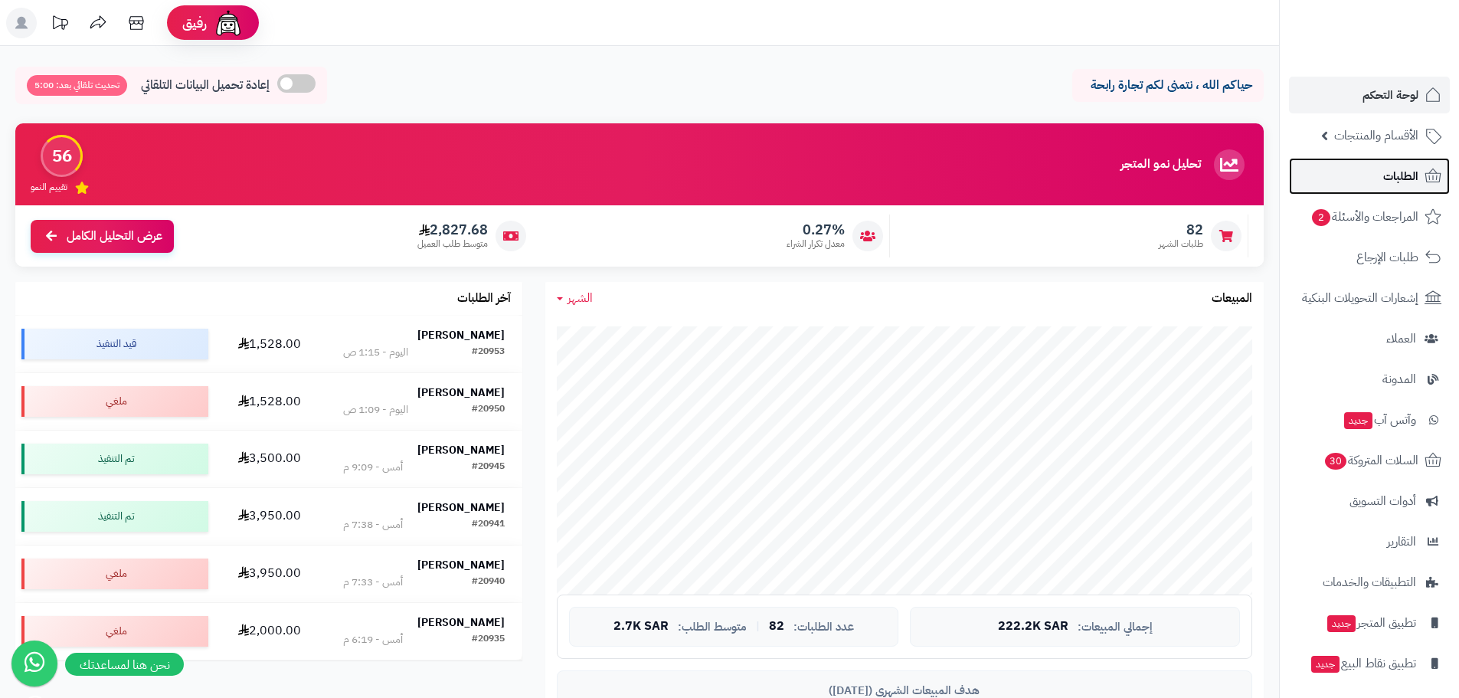
click at [1371, 173] on link "الطلبات" at bounding box center [1369, 176] width 161 height 37
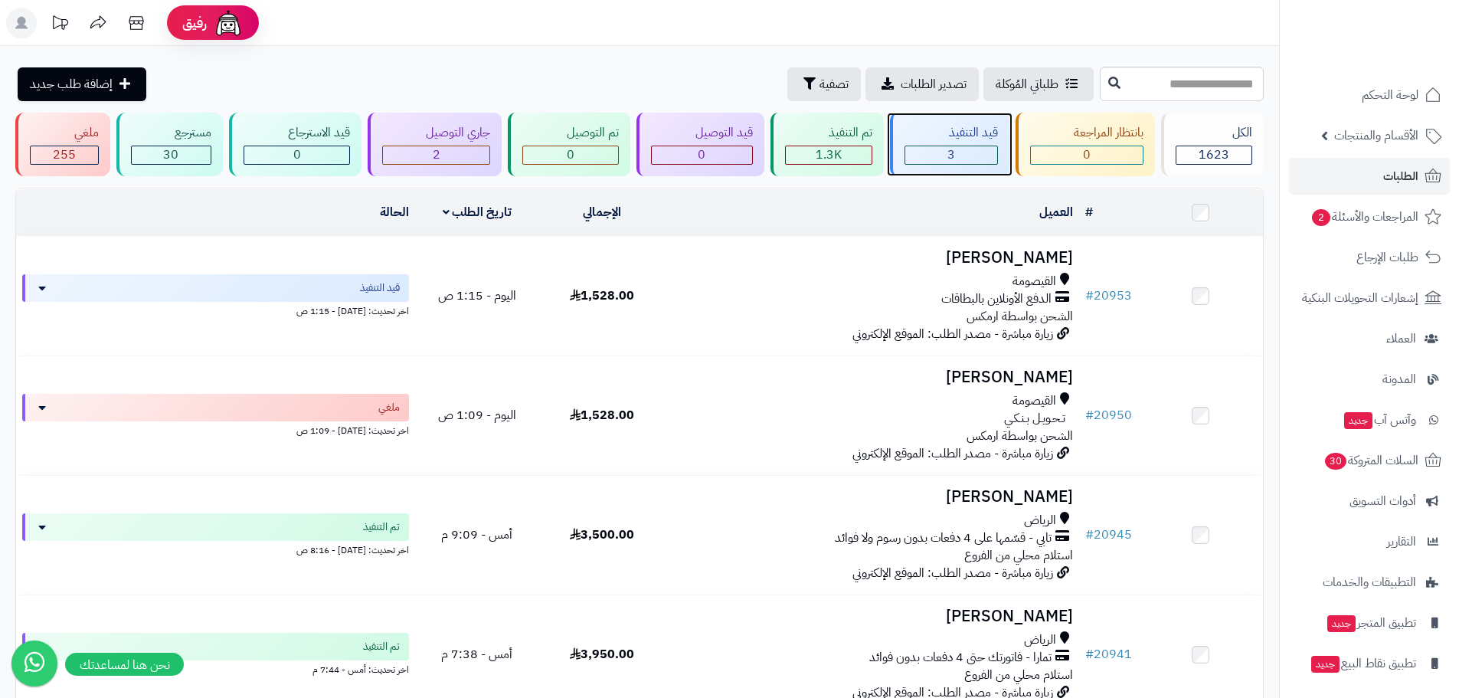
click at [950, 149] on span "3" at bounding box center [951, 155] width 8 height 18
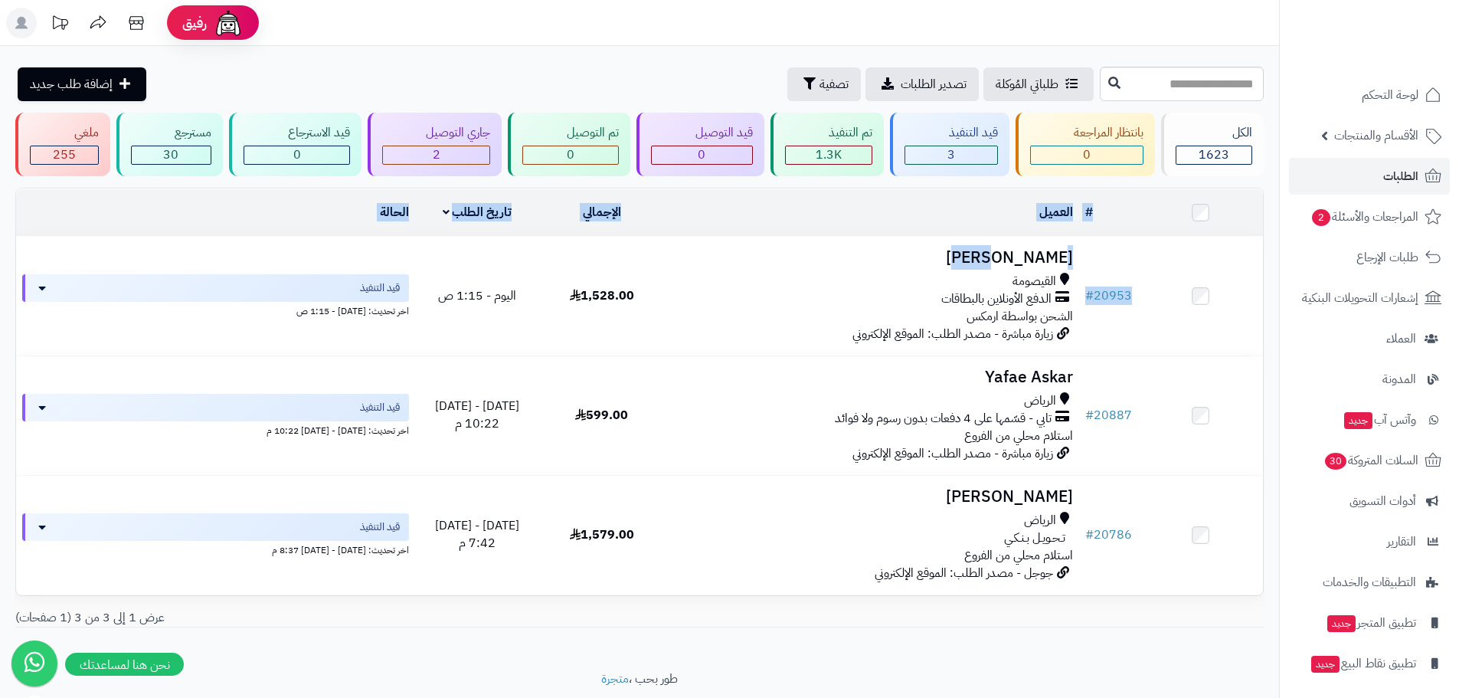
drag, startPoint x: 1014, startPoint y: 255, endPoint x: 790, endPoint y: 627, distance: 434.3
click at [805, 605] on div "# المحدد: 0 العميل الاجراءات تحديث حالة الطلبات تحضير الطلبات إصدار بوليصة الشح…" at bounding box center [639, 398] width 1248 height 421
click at [775, 664] on div "**********" at bounding box center [639, 358] width 1279 height 624
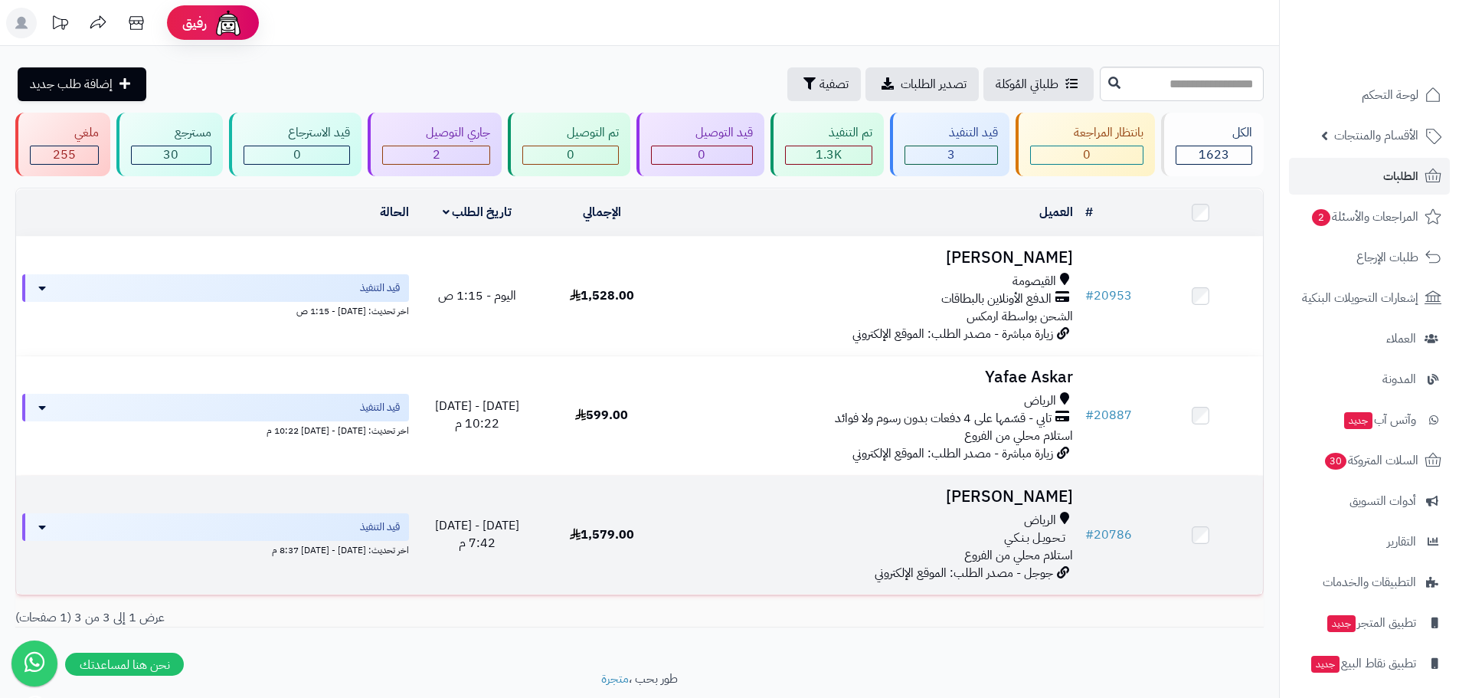
click at [1055, 491] on h3 "[PERSON_NAME]" at bounding box center [871, 497] width 403 height 18
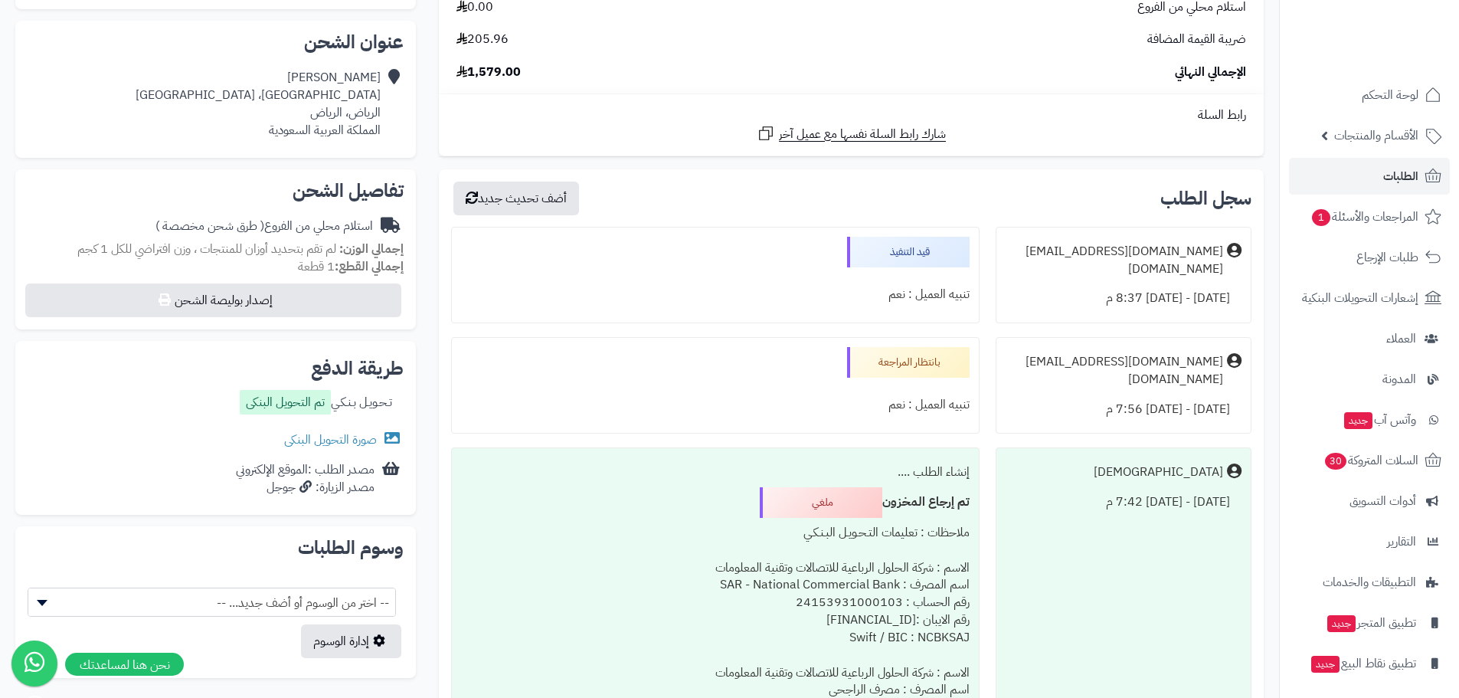
scroll to position [383, 0]
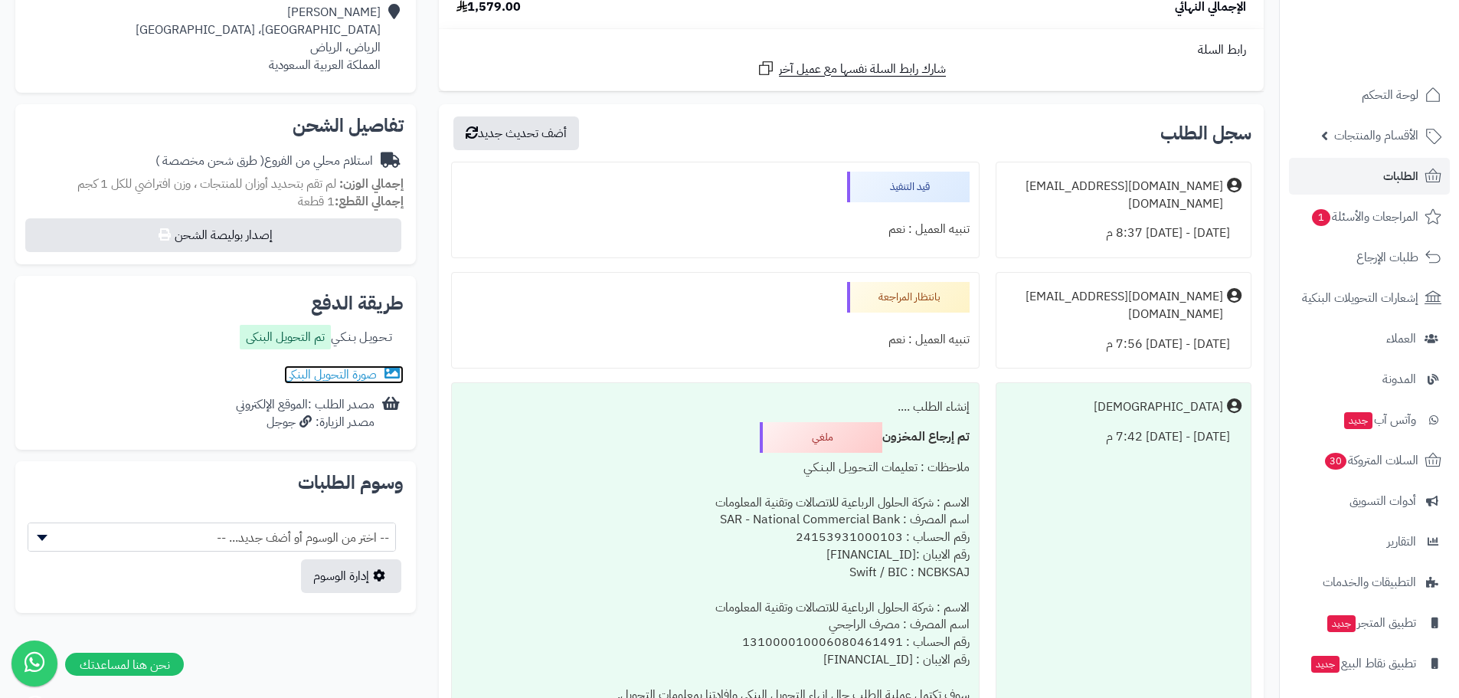
click at [375, 375] on link "صورة التحويل البنكى" at bounding box center [343, 374] width 119 height 18
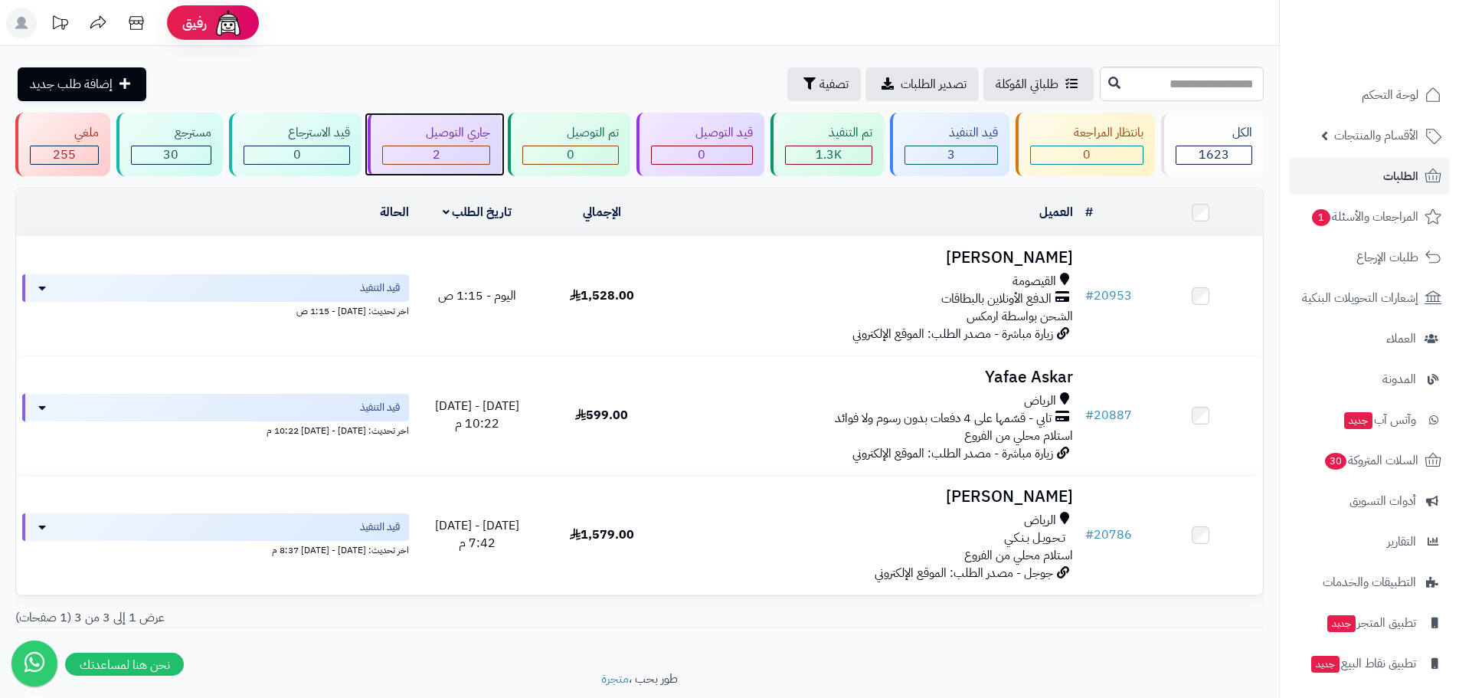
click at [420, 153] on div "2" at bounding box center [436, 155] width 107 height 18
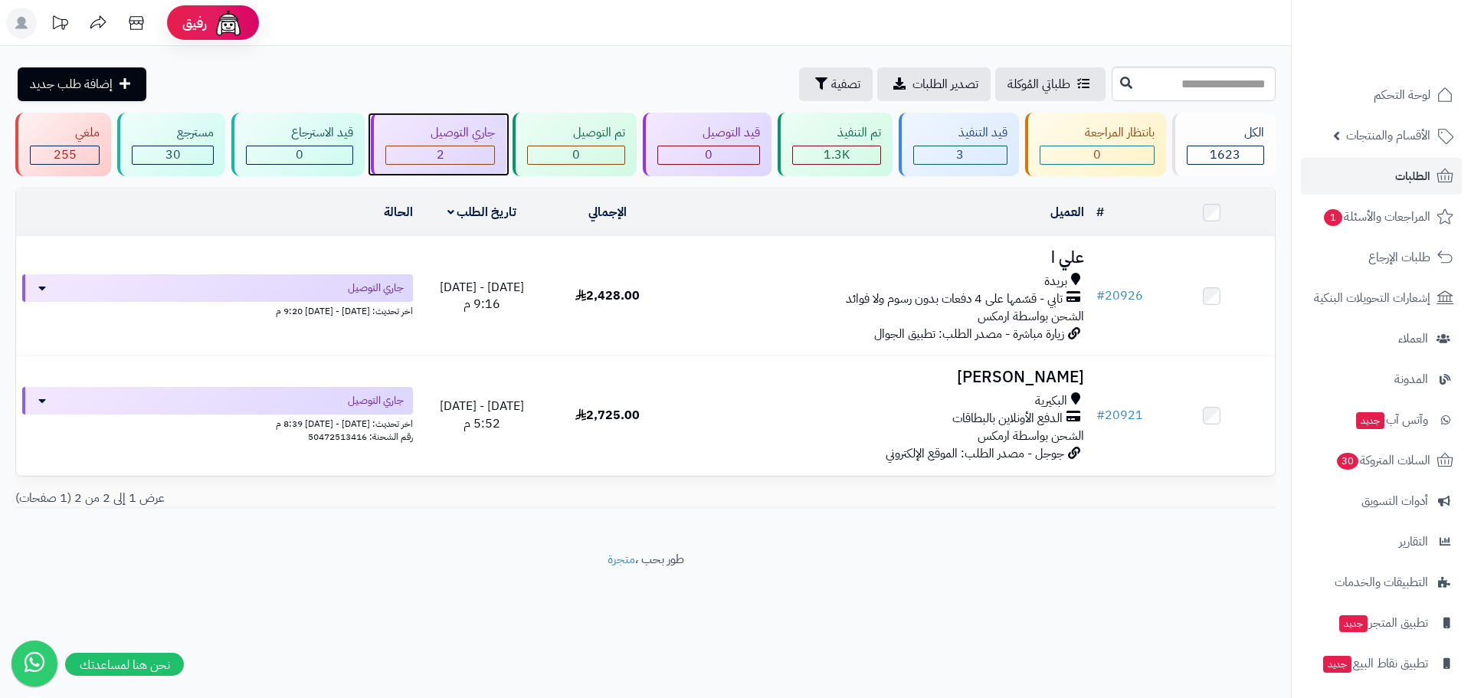
click at [462, 151] on div "2" at bounding box center [440, 155] width 108 height 18
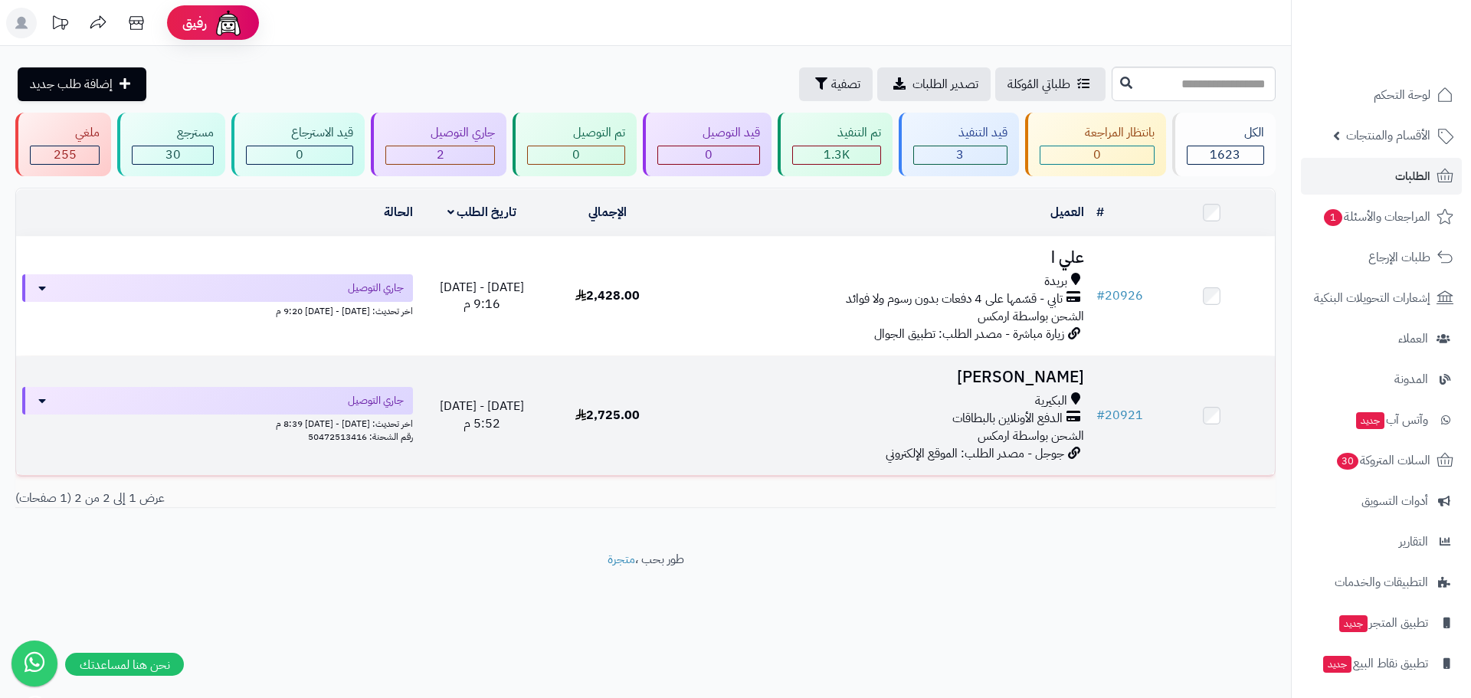
click at [982, 410] on span "الدفع الأونلاين بالبطاقات" at bounding box center [1007, 419] width 110 height 18
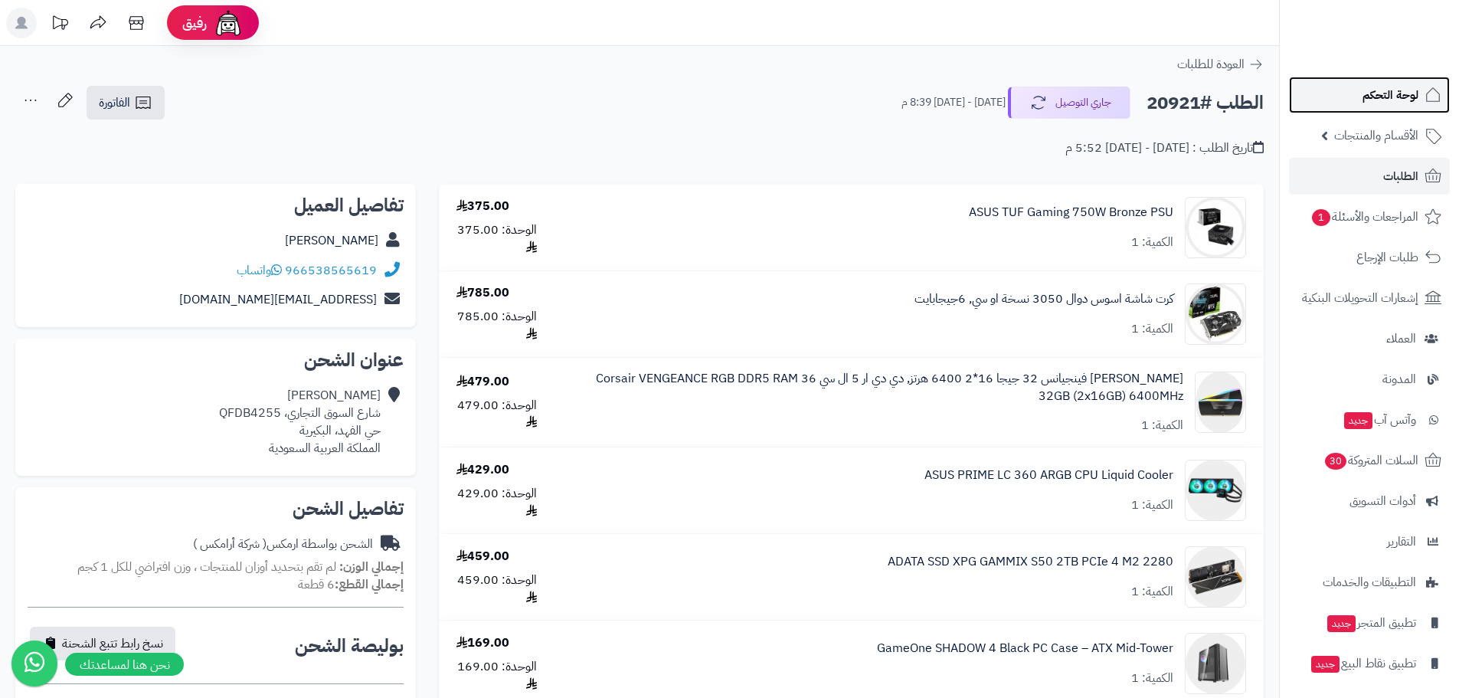
click at [1366, 108] on link "لوحة التحكم" at bounding box center [1369, 95] width 161 height 37
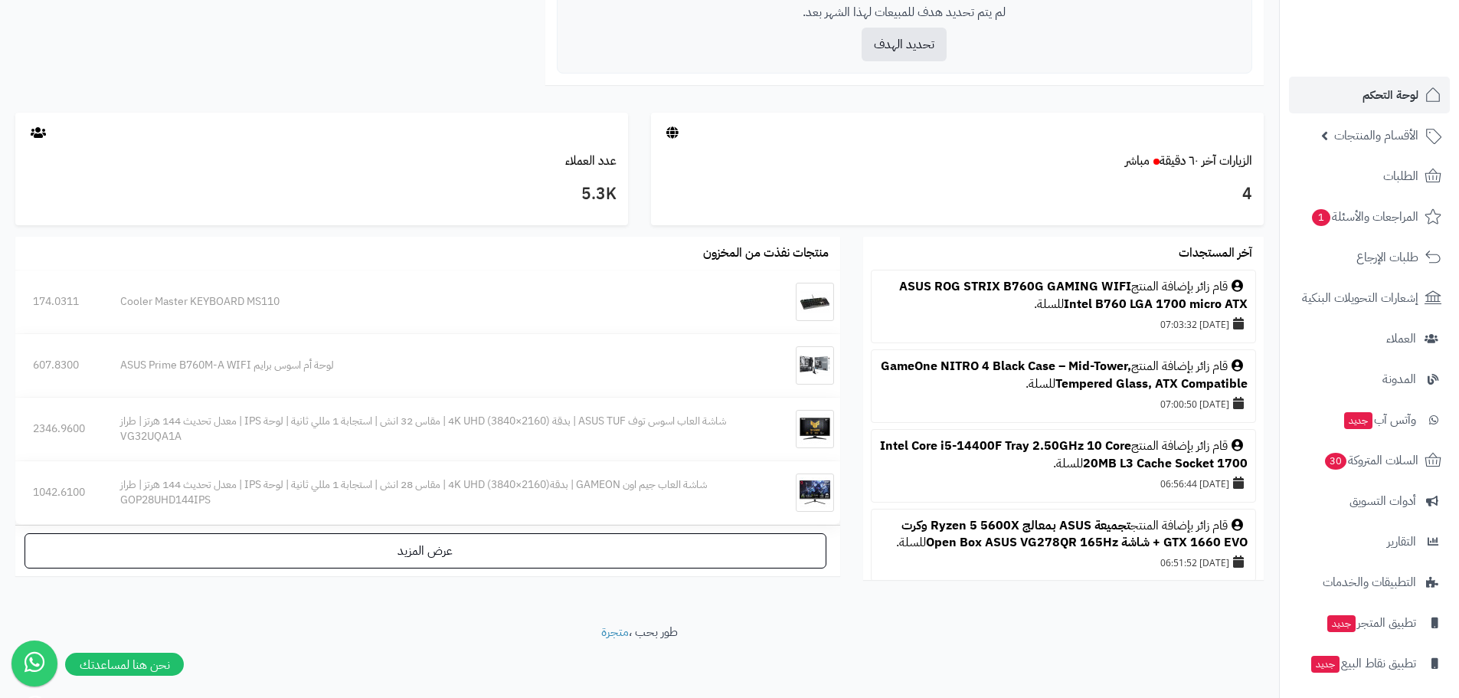
scroll to position [705, 0]
